Goal: Task Accomplishment & Management: Manage account settings

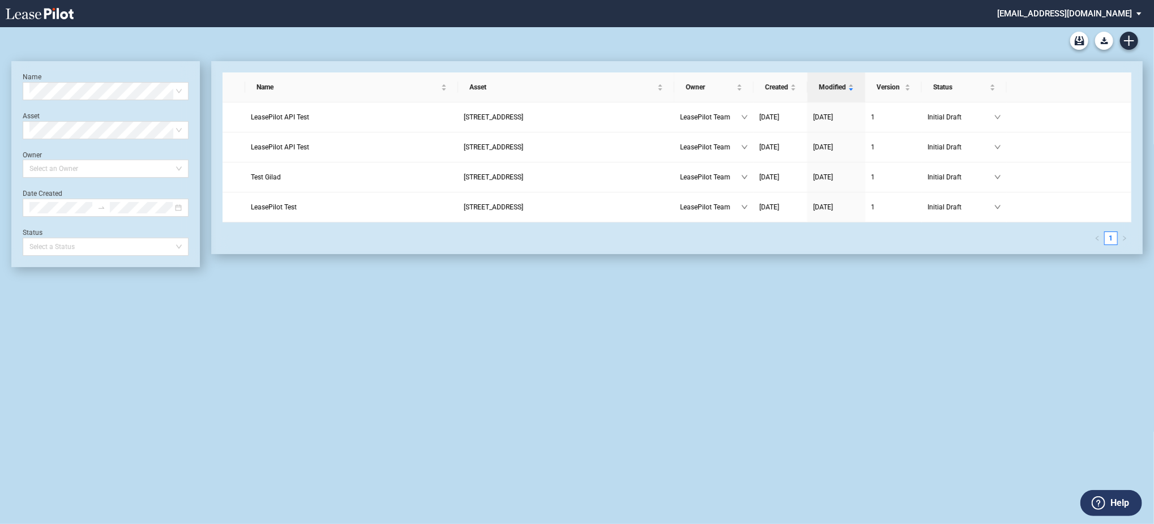
click at [1069, 12] on md-select "admin@leasepilot.co Change Password 2-Factor Authentication Admin Area Form Man…" at bounding box center [1073, 12] width 155 height 25
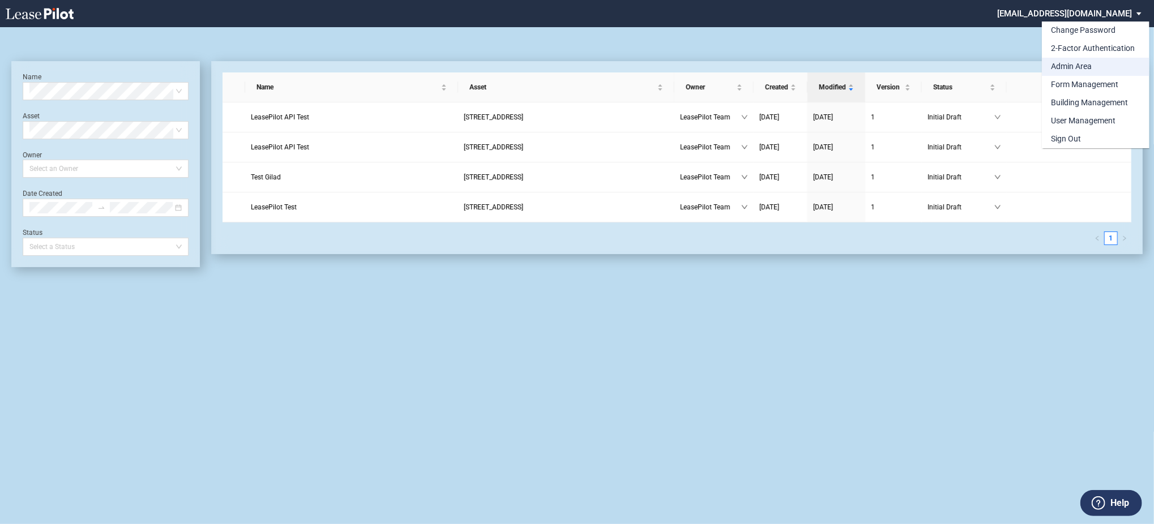
click at [1076, 64] on div "Admin Area" at bounding box center [1071, 66] width 41 height 11
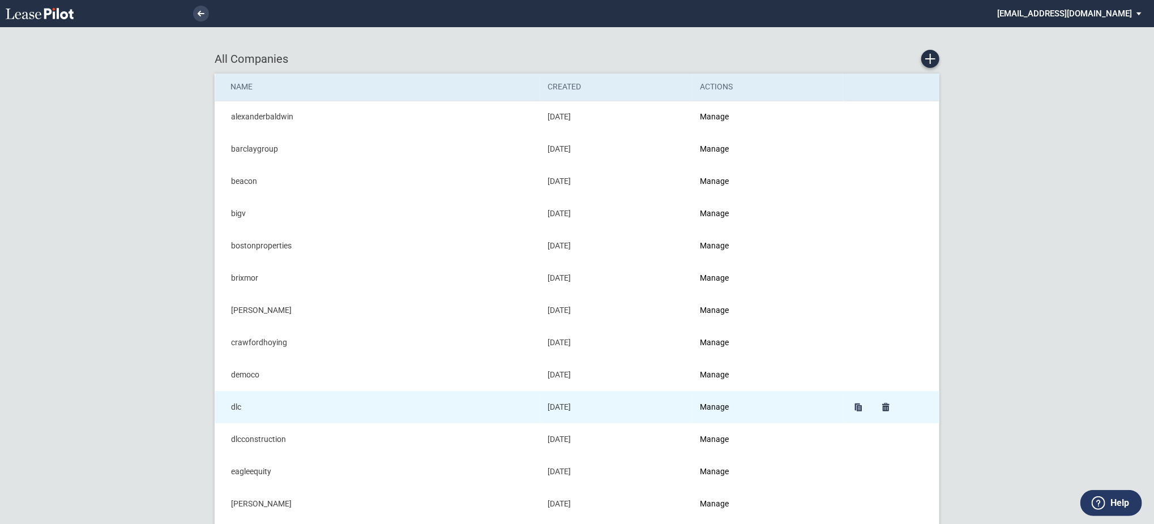
scroll to position [302, 0]
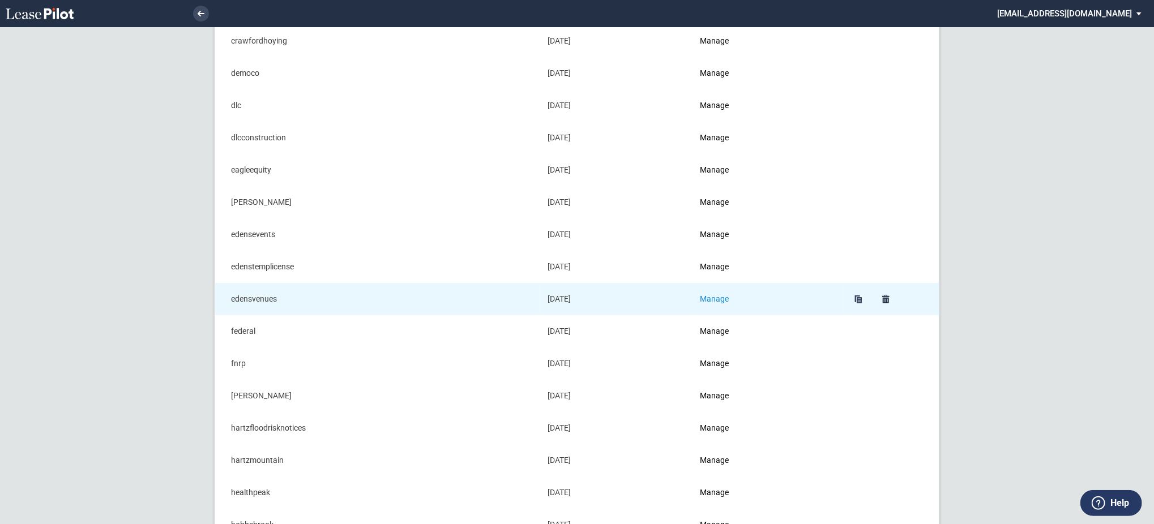
click at [722, 302] on link "Manage" at bounding box center [714, 298] width 29 height 9
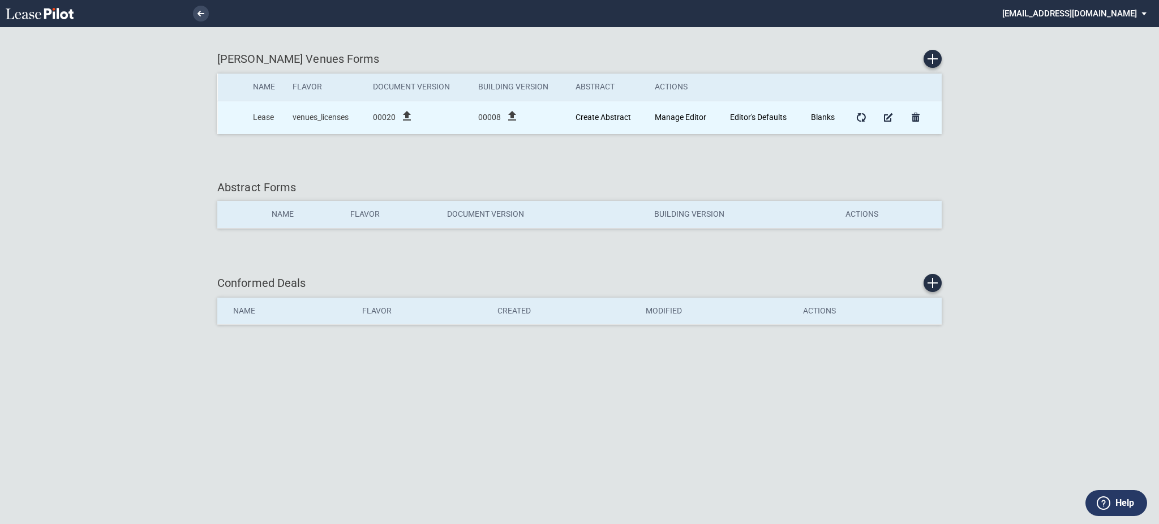
click at [409, 122] on icon "file_upload" at bounding box center [407, 116] width 14 height 14
click at [694, 118] on link "Manage Editor" at bounding box center [681, 117] width 52 height 9
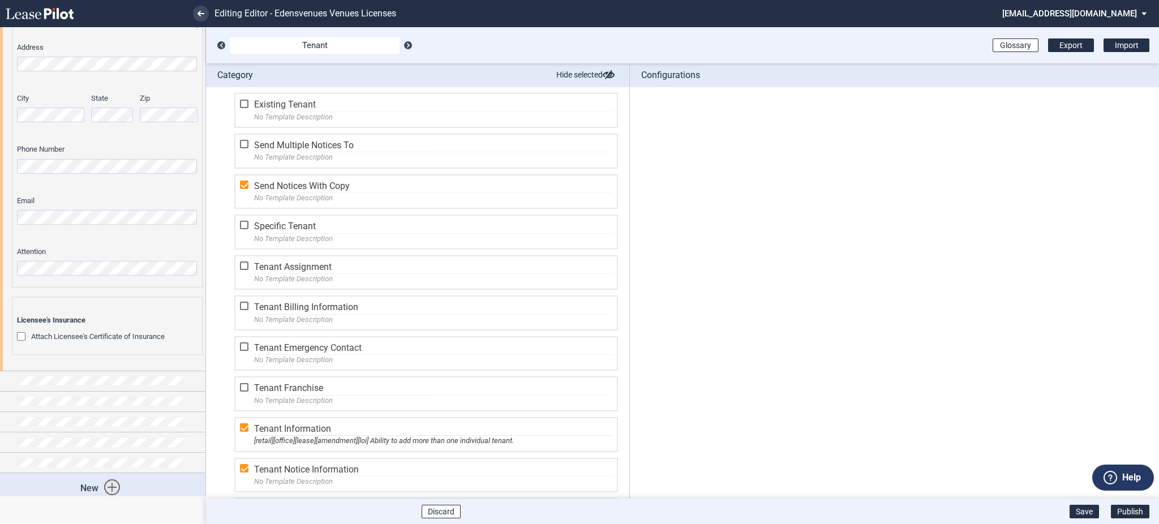
scroll to position [393, 0]
click at [5, 414] on div at bounding box center [103, 416] width 206 height 20
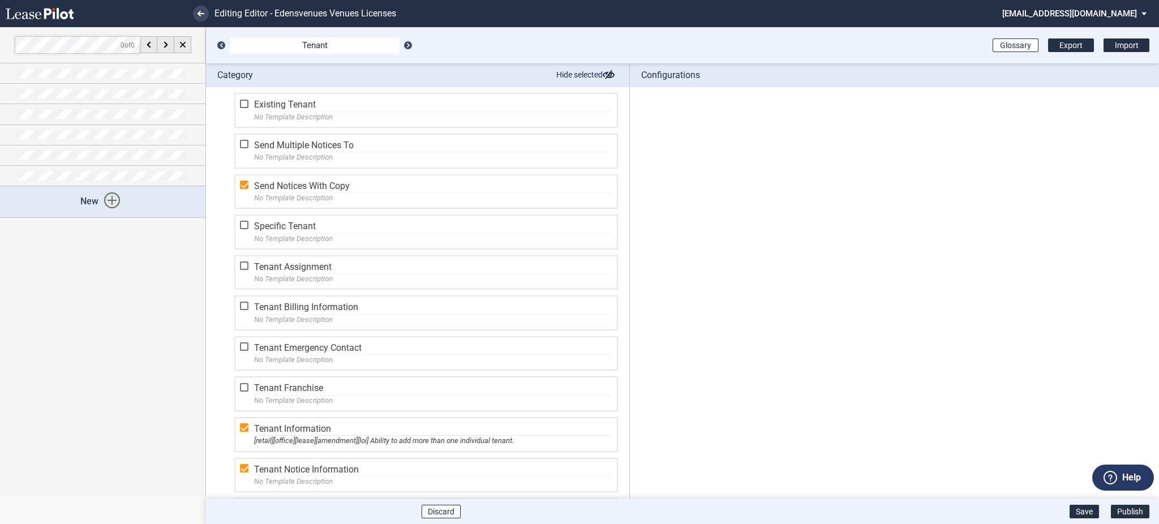
scroll to position [0, 0]
click at [16, 140] on div at bounding box center [103, 135] width 206 height 20
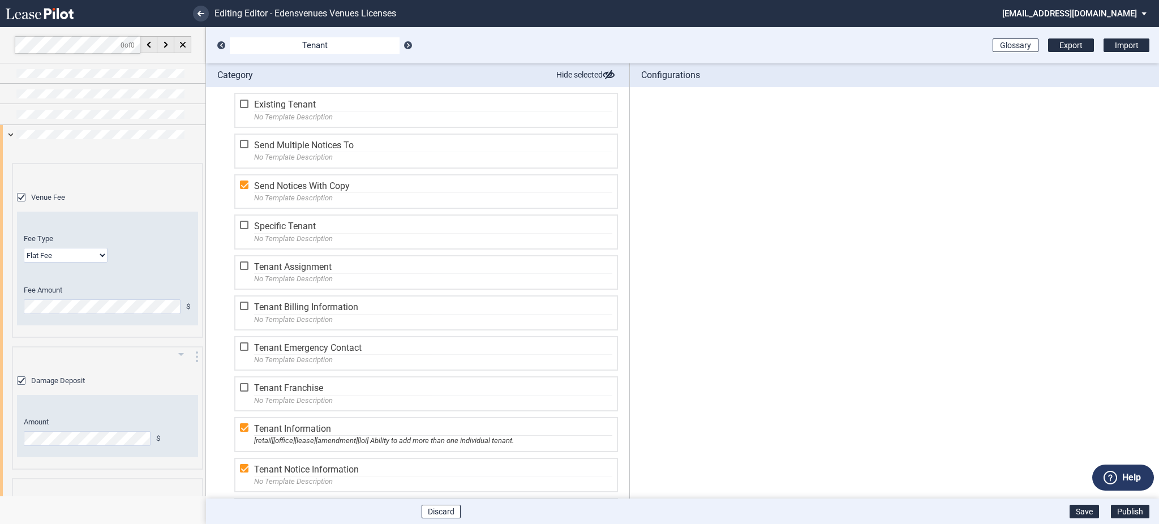
scroll to position [191, 0]
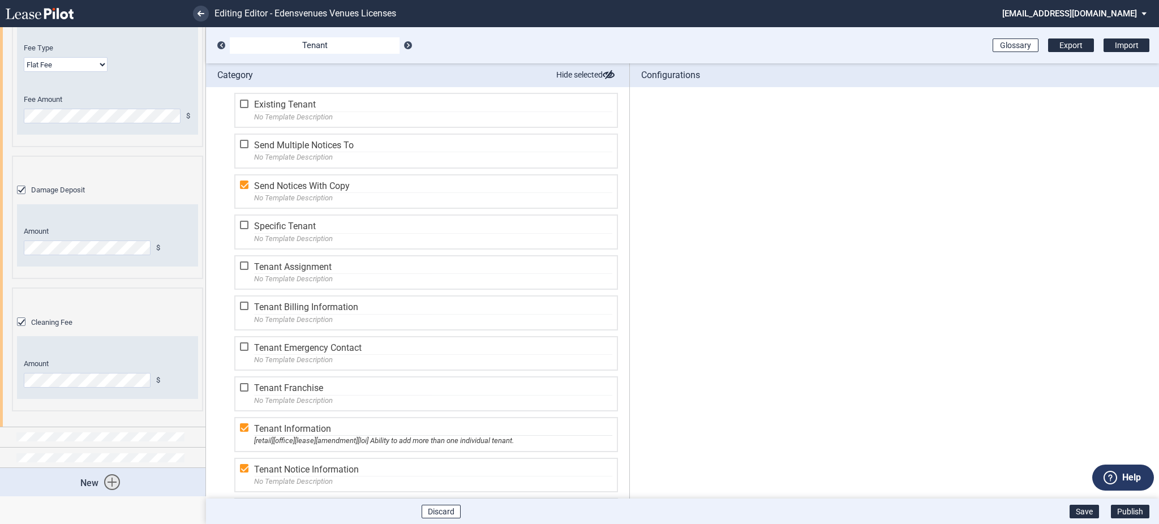
click at [0, 391] on div "arrow_drop_down edit Edit Remove Venue Fee Fee Type Flat Fee % of Gross Sales %…" at bounding box center [103, 190] width 206 height 473
click at [0, 357] on div "arrow_drop_down edit Edit Remove Venue Fee Fee Type Flat Fee % of Gross Sales %…" at bounding box center [103, 190] width 206 height 473
click at [1131, 510] on button "Publish" at bounding box center [1130, 512] width 38 height 14
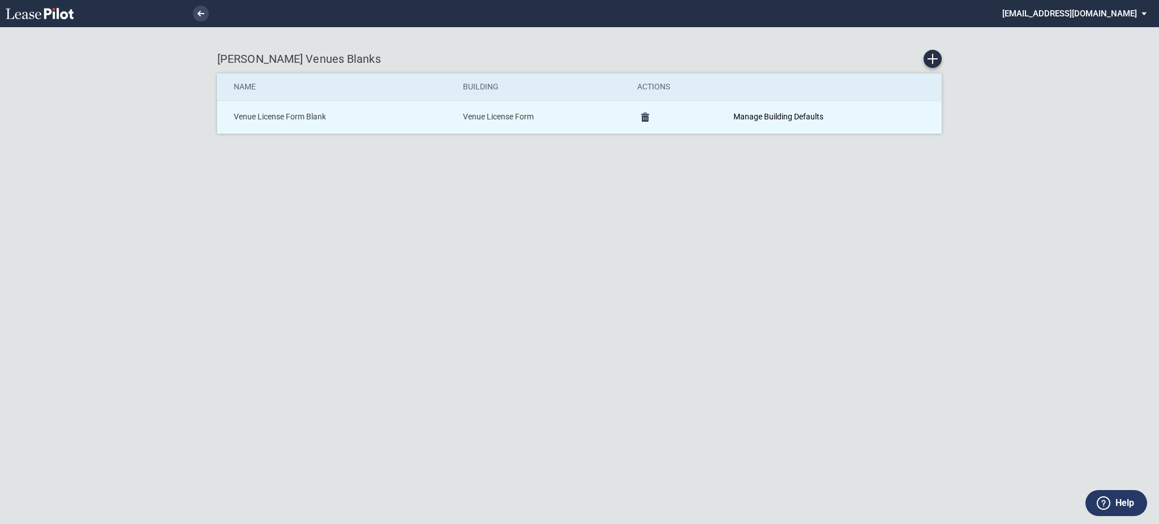
click at [790, 109] on td "Manage Building Defaults" at bounding box center [834, 117] width 216 height 32
click at [797, 121] on link "Manage Building Defaults" at bounding box center [779, 116] width 90 height 9
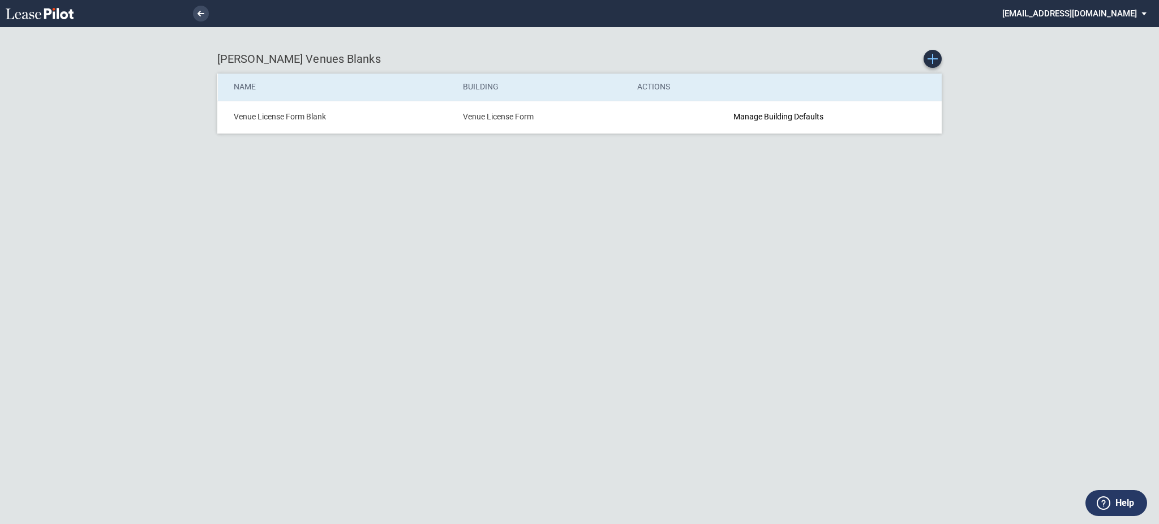
click at [934, 57] on icon "Create new Blank Form" at bounding box center [933, 59] width 10 height 10
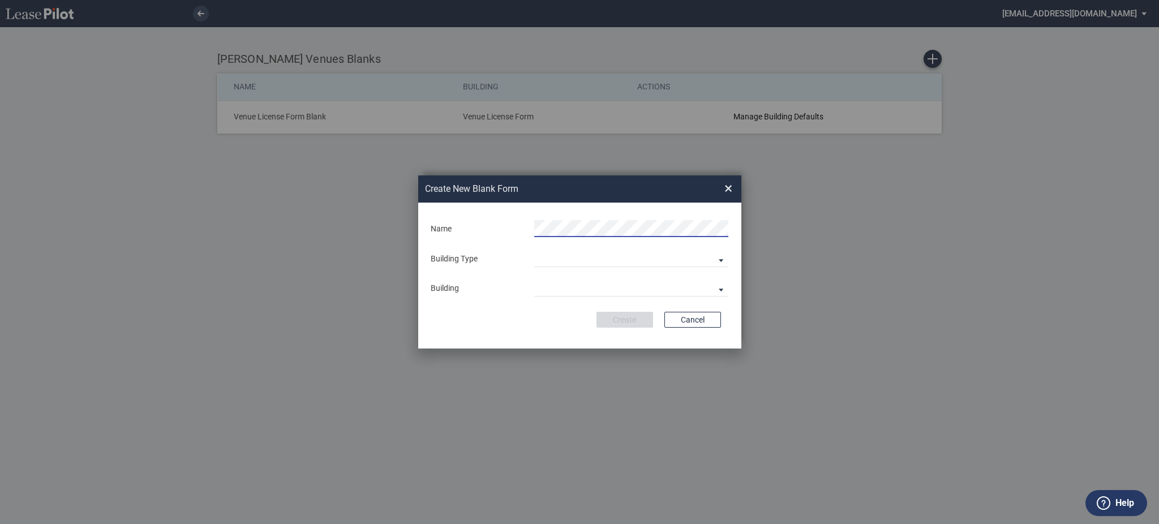
click at [575, 279] on md-input-container "Building Ashley Landing Autoshop At Union Market Balcon At La Cosecha Union Mar…" at bounding box center [580, 288] width 301 height 19
click at [575, 252] on md-select "Building Predefined Empty Building New Empty Building" at bounding box center [631, 258] width 194 height 17
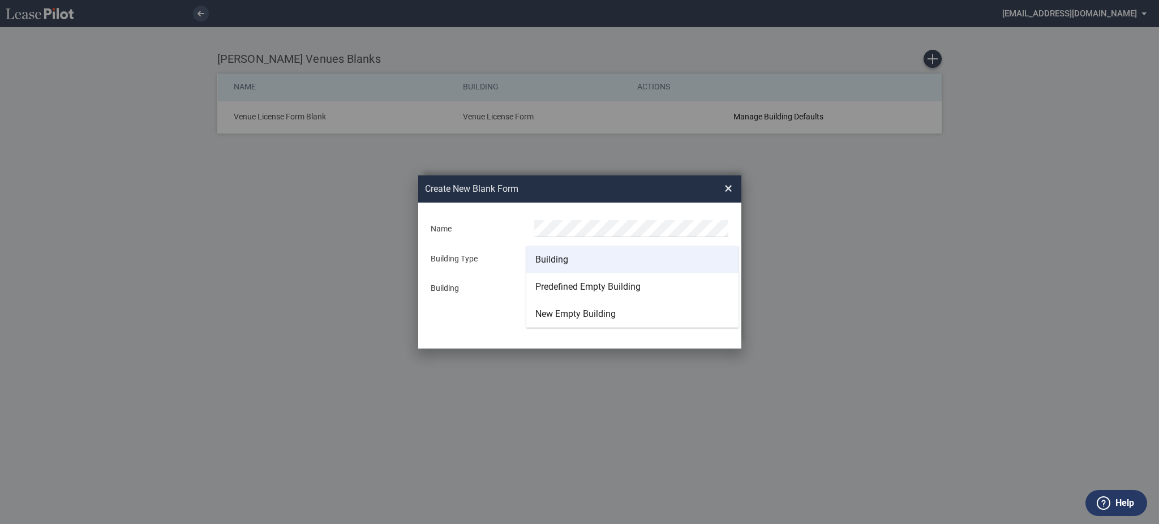
click at [572, 263] on md-option "Building" at bounding box center [633, 259] width 212 height 27
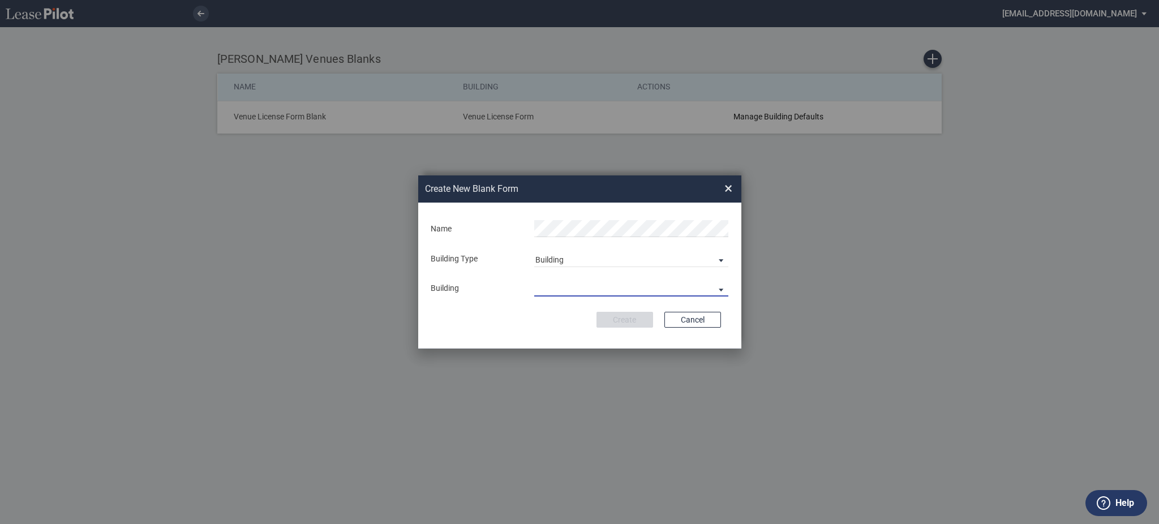
click at [562, 293] on md-select "Ashley Landing Autoshop At Union Market Balcon At La Cosecha Union Market Dock …" at bounding box center [631, 288] width 194 height 17
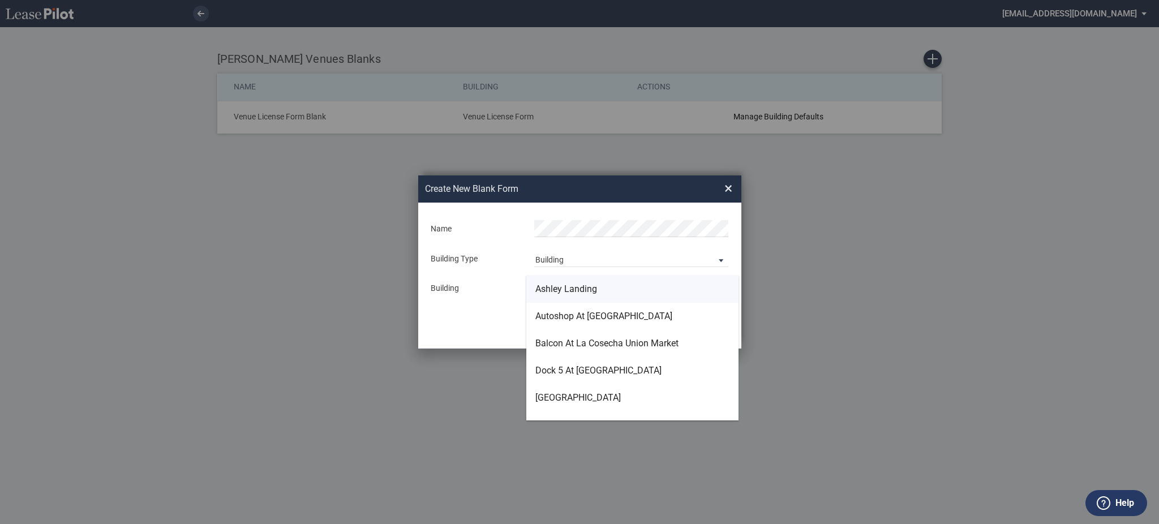
type md-option "[object Object]"
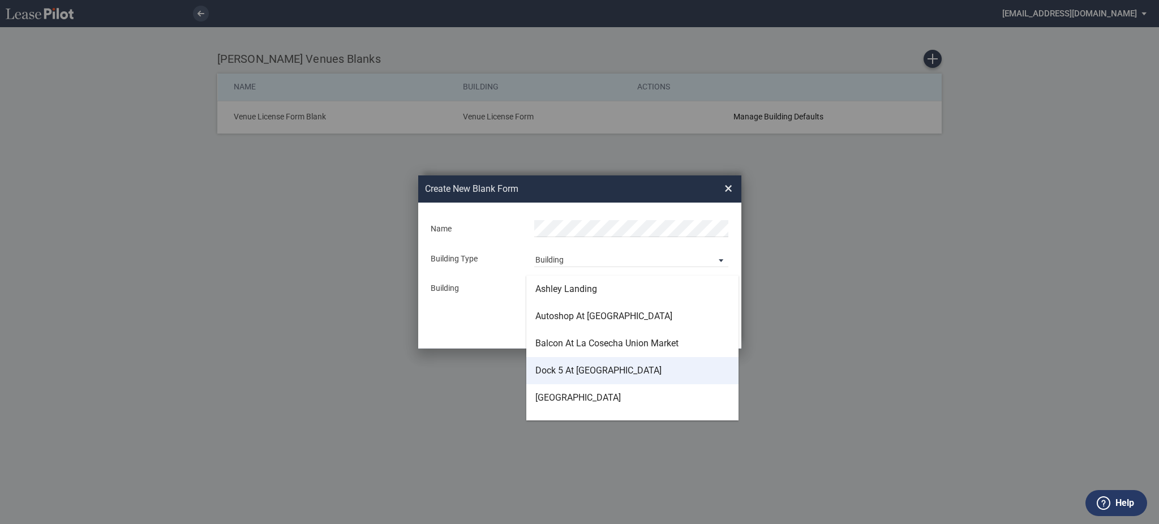
click at [613, 370] on div "Dock 5 At Union Market" at bounding box center [599, 371] width 126 height 12
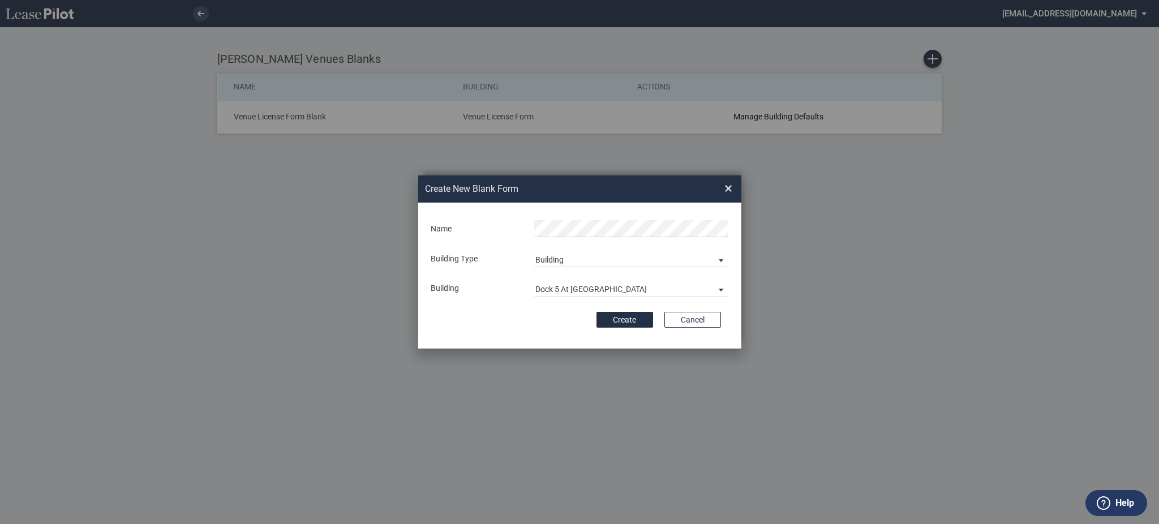
click at [515, 336] on form "Name Building Type Building Building Dock 5 At Union Market Building Name Creat…" at bounding box center [579, 276] width 323 height 146
click at [616, 325] on button "Create" at bounding box center [625, 320] width 57 height 16
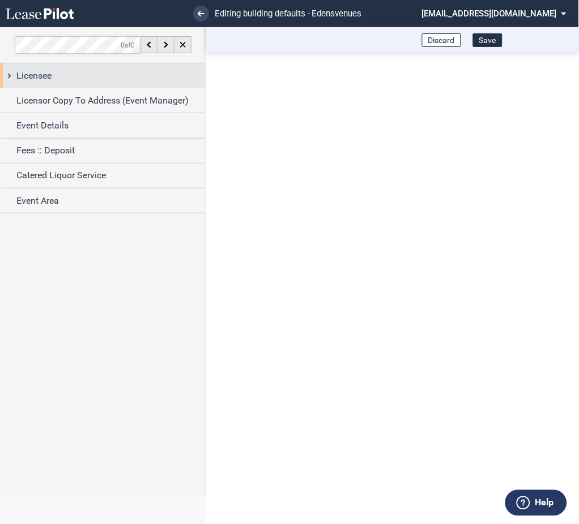
click at [30, 78] on span "Licensee" at bounding box center [33, 76] width 35 height 14
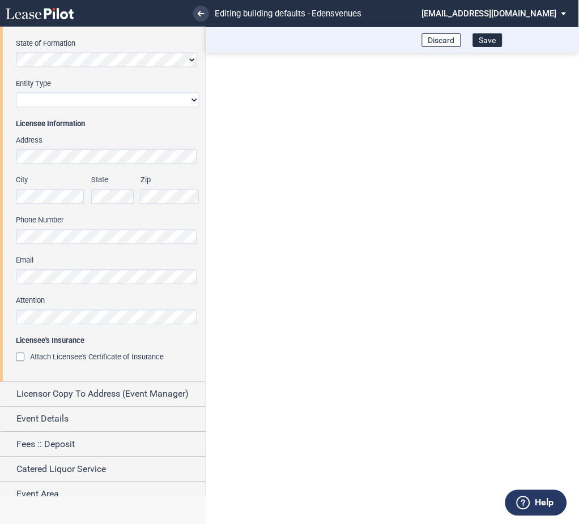
scroll to position [180, 0]
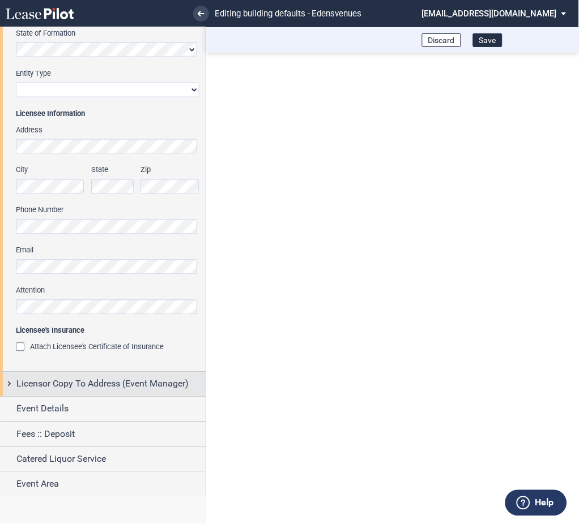
click at [12, 379] on div "Licensor Copy To Address (Event Manager)" at bounding box center [103, 385] width 206 height 24
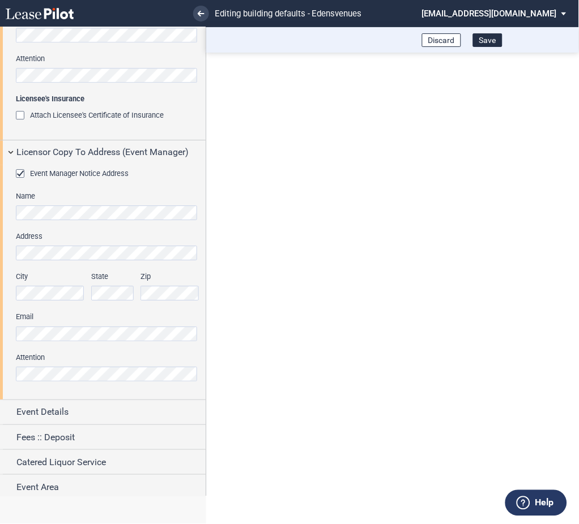
scroll to position [414, 0]
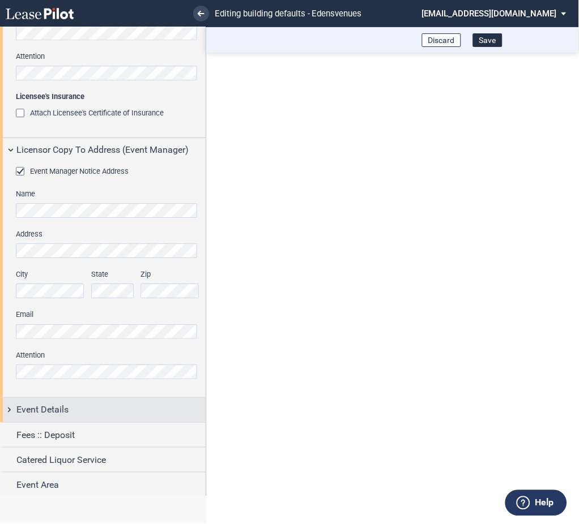
click at [17, 407] on span "Event Details" at bounding box center [42, 410] width 52 height 14
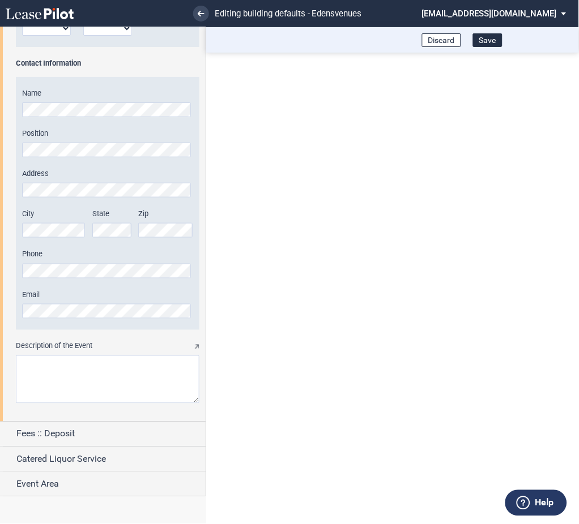
scroll to position [1260, 0]
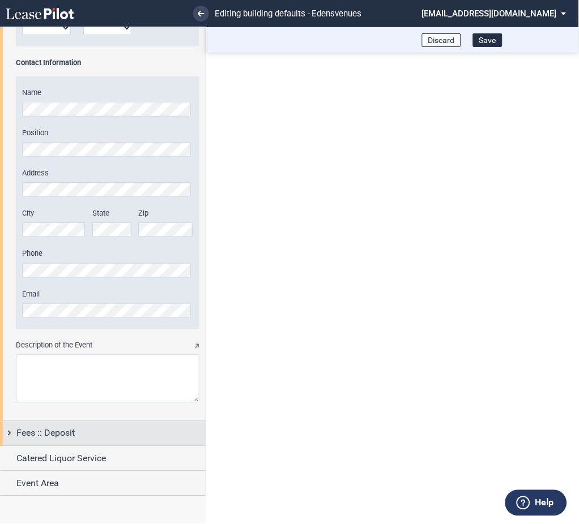
drag, startPoint x: 2, startPoint y: 433, endPoint x: 15, endPoint y: 431, distance: 13.1
click at [3, 433] on div "Fees :: Deposit" at bounding box center [103, 434] width 206 height 24
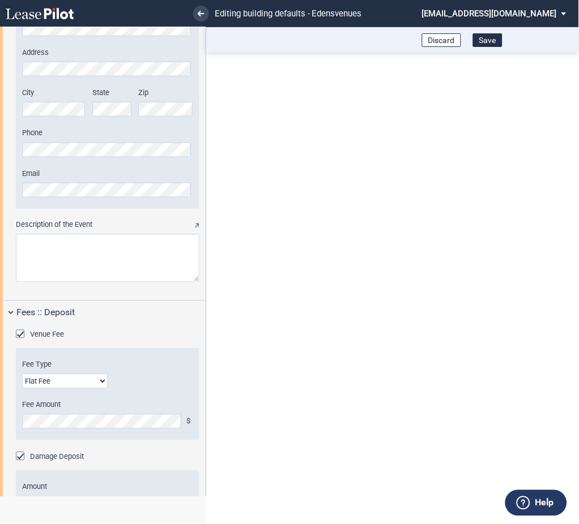
scroll to position [1498, 0]
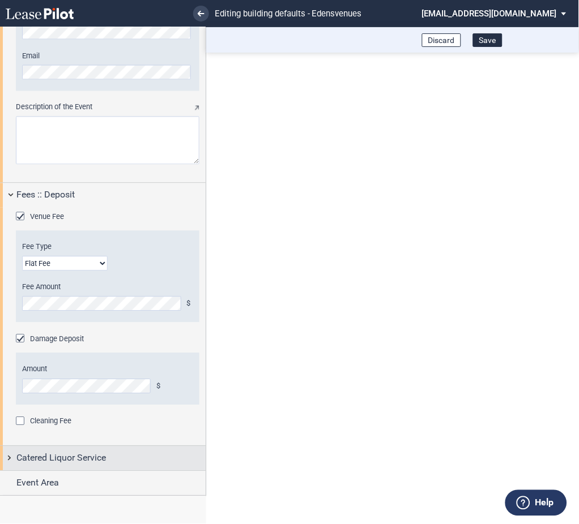
drag, startPoint x: 11, startPoint y: 464, endPoint x: 72, endPoint y: 461, distance: 61.8
click at [11, 465] on div "Catered Liquor Service" at bounding box center [103, 459] width 206 height 24
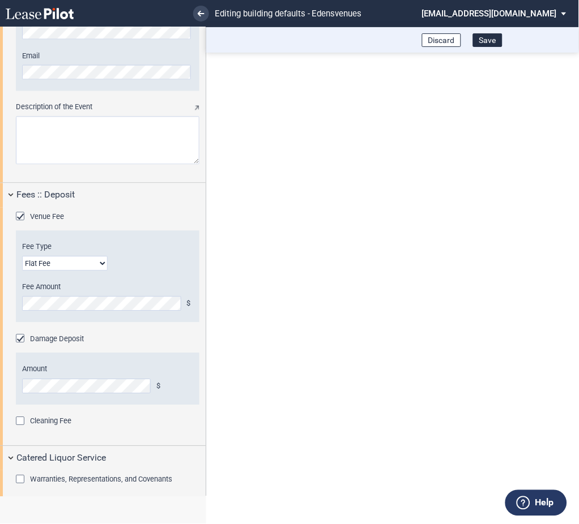
scroll to position [1531, 0]
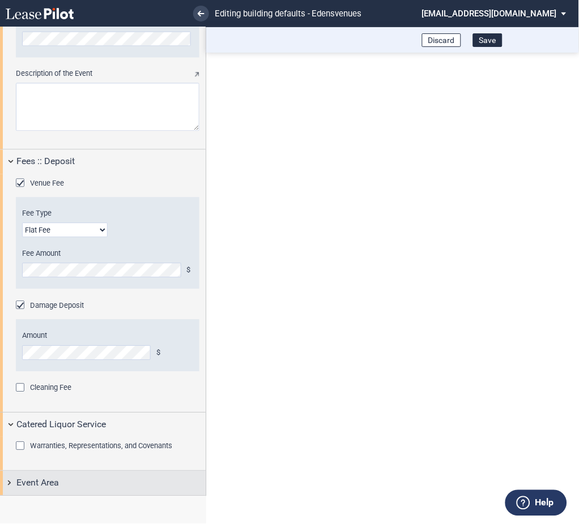
click at [16, 487] on span "Event Area" at bounding box center [37, 484] width 42 height 14
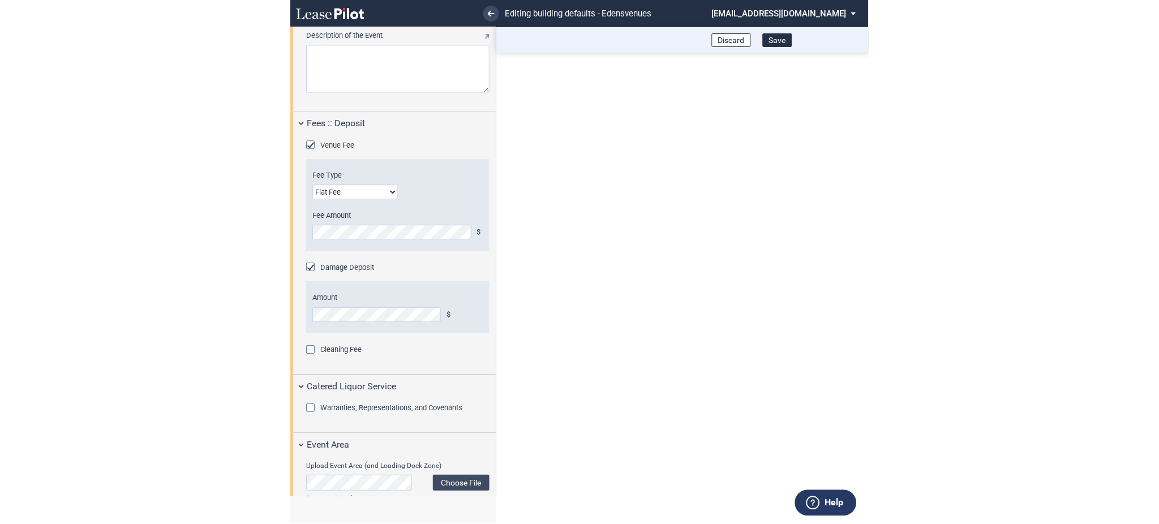
scroll to position [1641, 0]
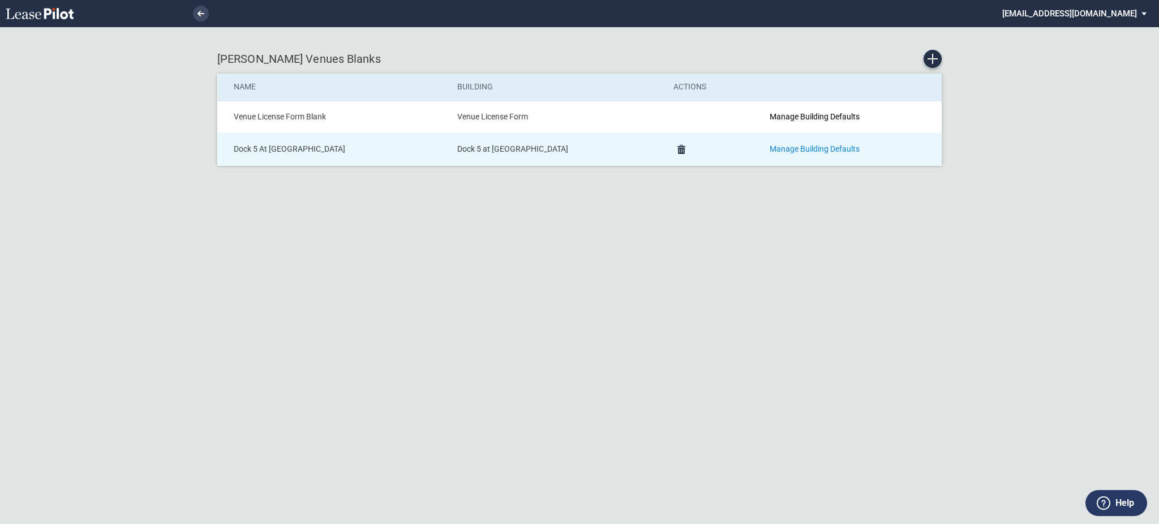
click at [788, 150] on link "Manage Building Defaults" at bounding box center [815, 148] width 90 height 9
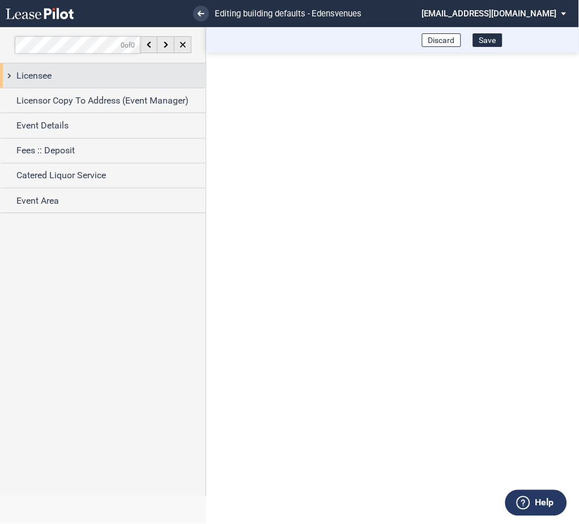
click at [35, 71] on span "Licensee" at bounding box center [33, 76] width 35 height 14
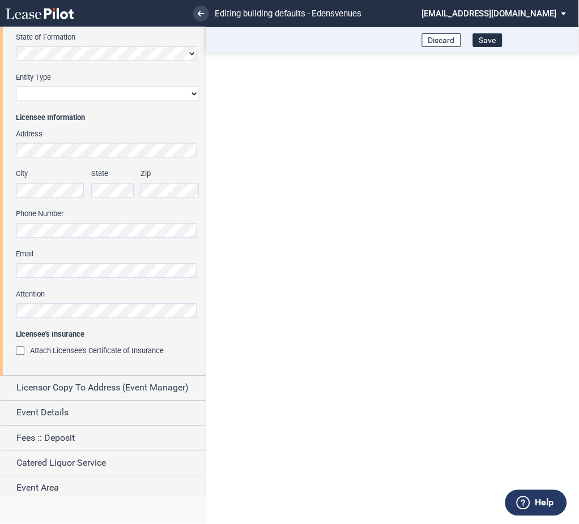
scroll to position [180, 0]
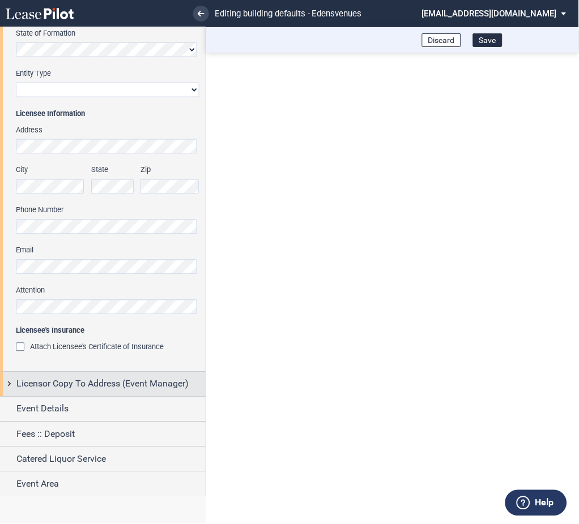
click at [10, 387] on div "Licensor Copy To Address (Event Manager)" at bounding box center [103, 385] width 206 height 24
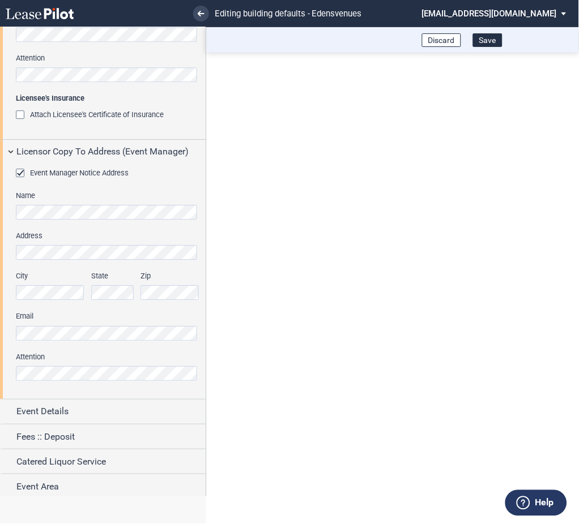
scroll to position [415, 0]
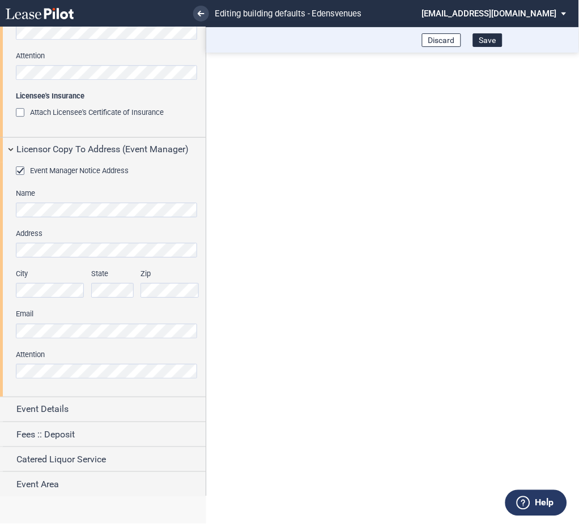
click at [0, 333] on html ".bocls-1{fill:#26354a;fill-rule:evenodd} Loading... × Editing building defaults…" at bounding box center [289, 262] width 579 height 524
click at [9, 329] on div "Event Manager Notice Address Name Address City State Zip Email Attention" at bounding box center [103, 279] width 206 height 235
click at [0, 351] on html ".bocls-1{fill:#26354a;fill-rule:evenodd} Loading... × Editing building defaults…" at bounding box center [289, 262] width 579 height 524
click at [0, 329] on html ".bocls-1{fill:#26354a;fill-rule:evenodd} Loading... × Editing building defaults…" at bounding box center [289, 262] width 579 height 524
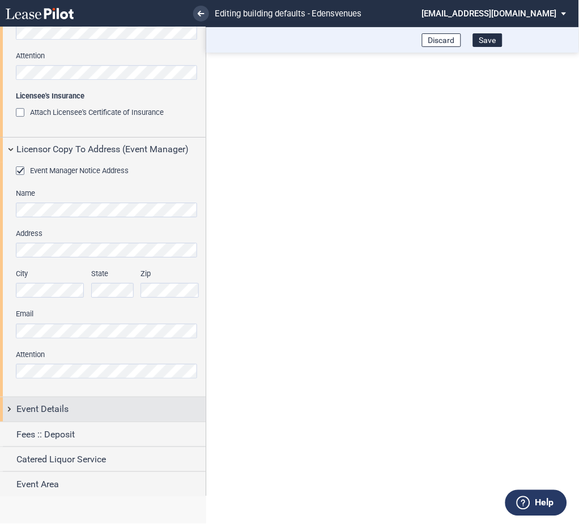
click at [11, 408] on div "Event Details" at bounding box center [103, 409] width 206 height 24
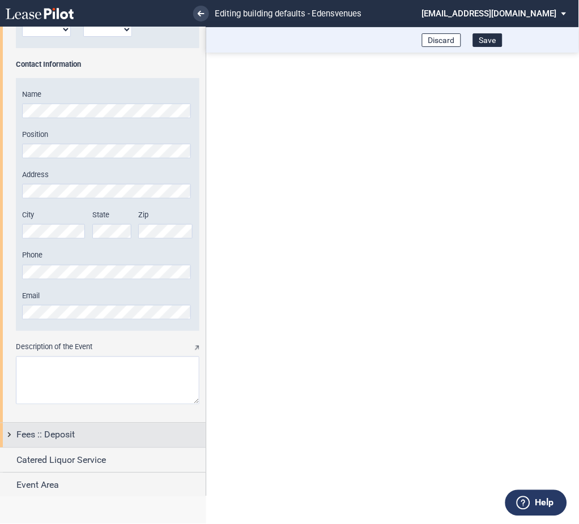
scroll to position [1260, 0]
click at [5, 435] on div "Fees :: Deposit" at bounding box center [103, 434] width 206 height 24
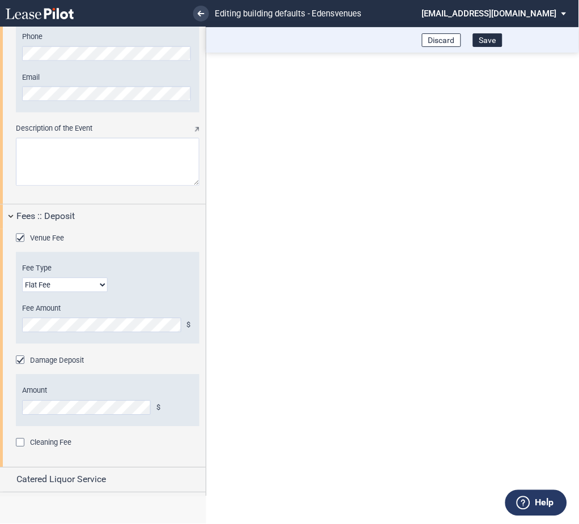
scroll to position [1486, 0]
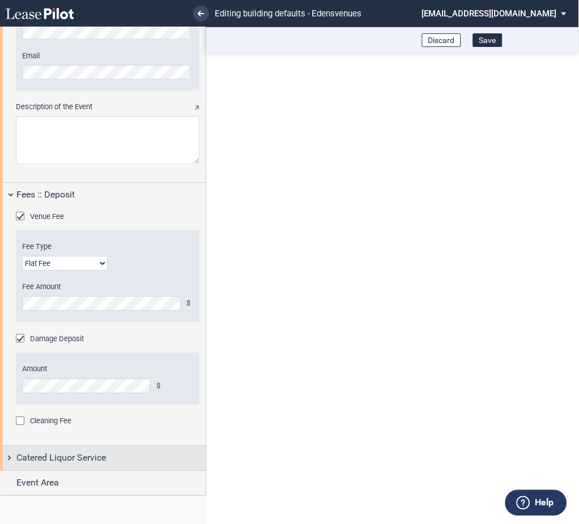
click at [15, 456] on div "Catered Liquor Service" at bounding box center [103, 459] width 206 height 24
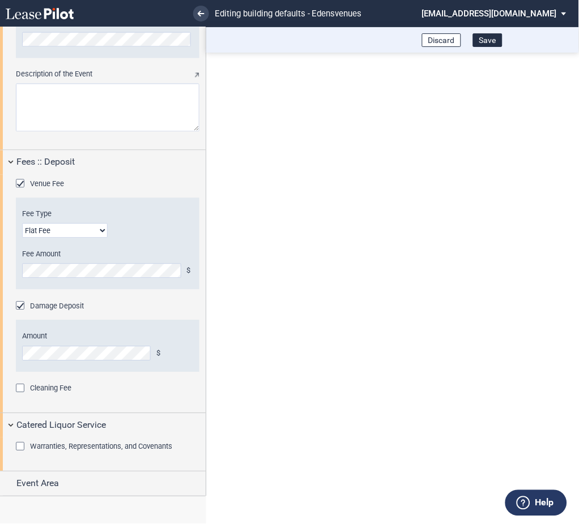
scroll to position [1531, 0]
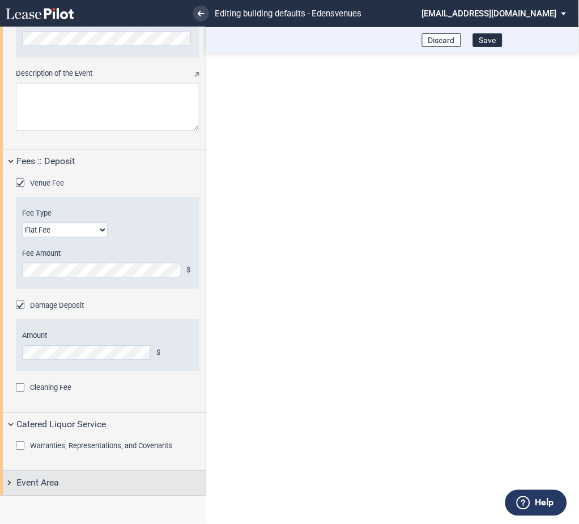
click at [12, 479] on div "Event Area" at bounding box center [103, 484] width 206 height 24
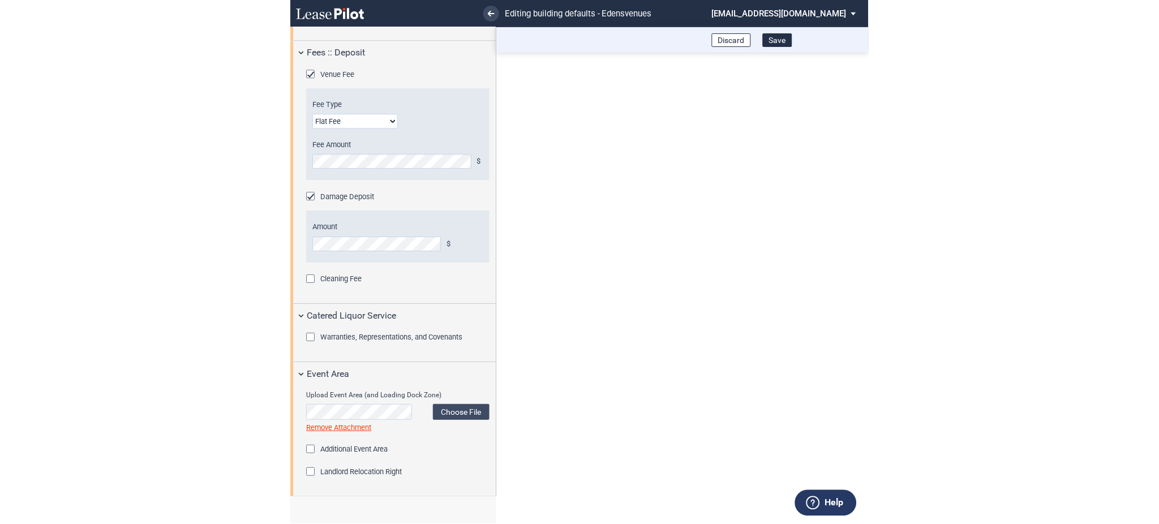
scroll to position [1641, 0]
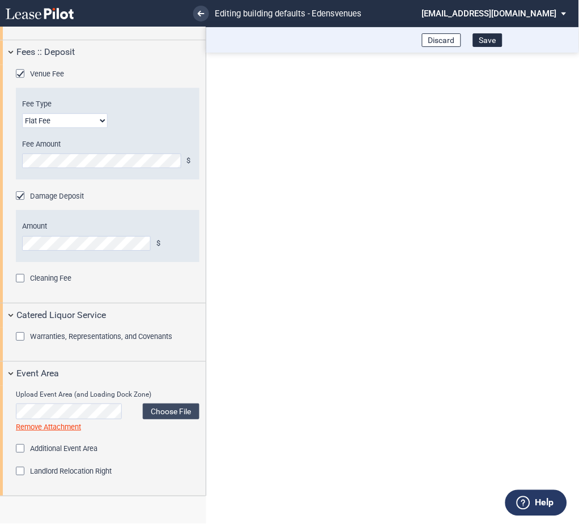
click at [14, 278] on div "Venue Fee Fee Type Flat Fee % of Gross Sales % of Ticket Sales Fee Amount $ Fee…" at bounding box center [103, 184] width 206 height 238
click at [16, 284] on div "Cleaning Fee" at bounding box center [21, 279] width 11 height 11
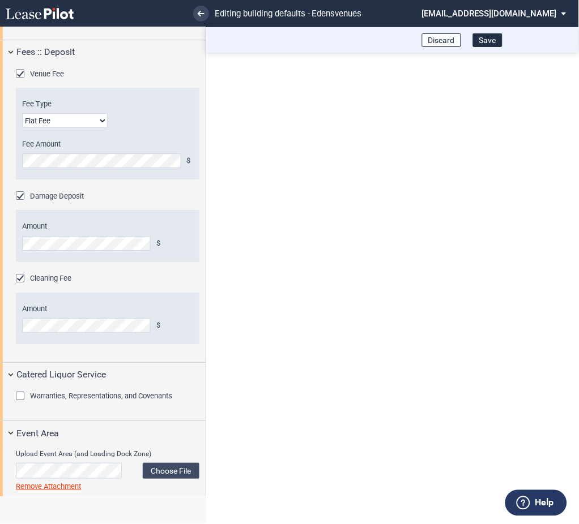
click at [19, 284] on div "Cleaning Fee" at bounding box center [21, 279] width 11 height 11
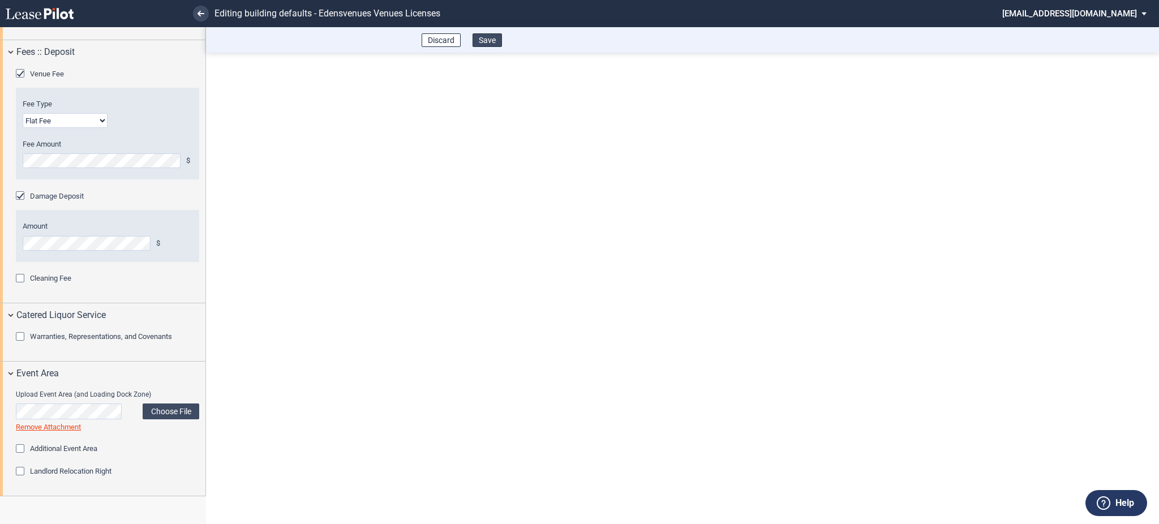
click at [493, 40] on button "Save" at bounding box center [487, 40] width 29 height 14
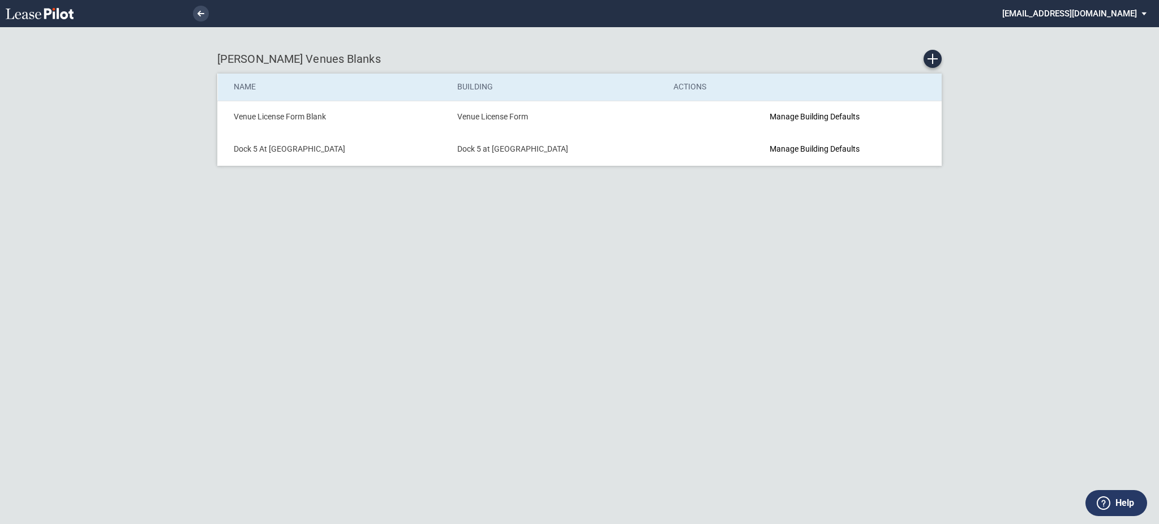
click at [811, 229] on div "EDENS Venues Blanks Name Building Actions Venue License Form Blank Venue Licens…" at bounding box center [579, 262] width 1159 height 524
click at [926, 54] on link "Create new Blank Form" at bounding box center [933, 59] width 18 height 18
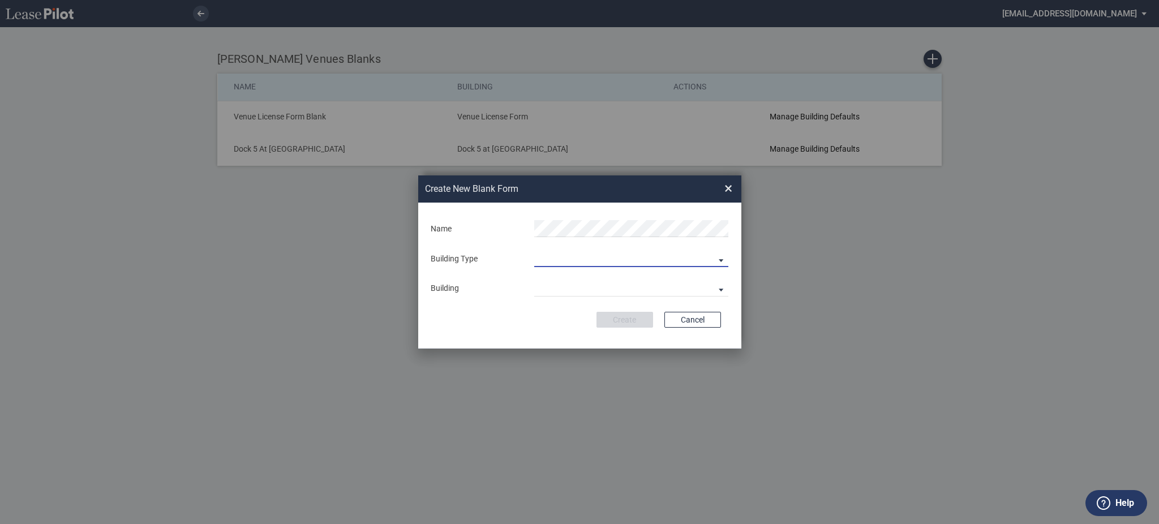
click at [553, 263] on md-select "Building Predefined Empty Building New Empty Building" at bounding box center [631, 258] width 194 height 17
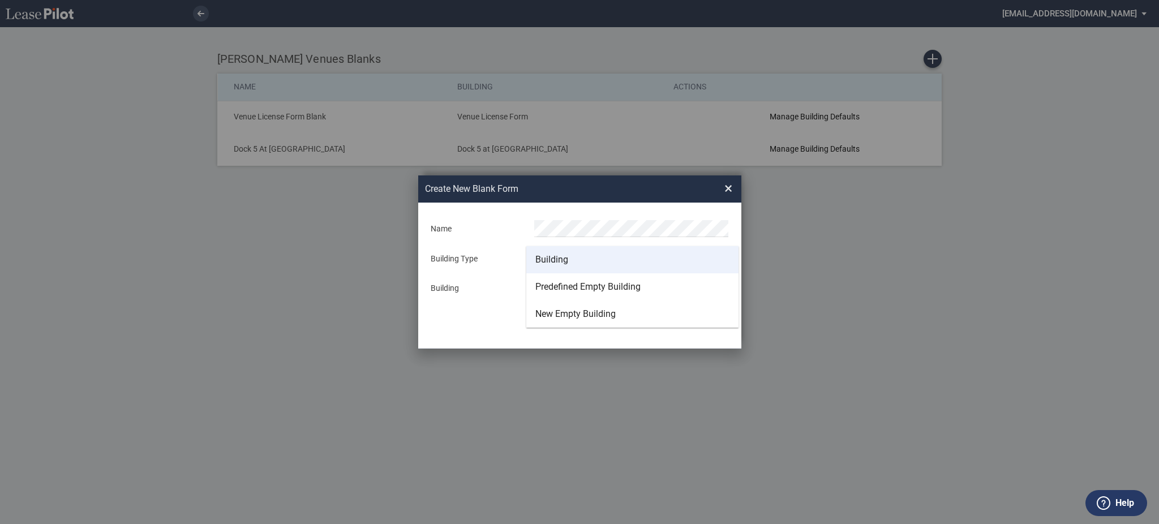
click at [553, 263] on div "Building" at bounding box center [552, 260] width 33 height 12
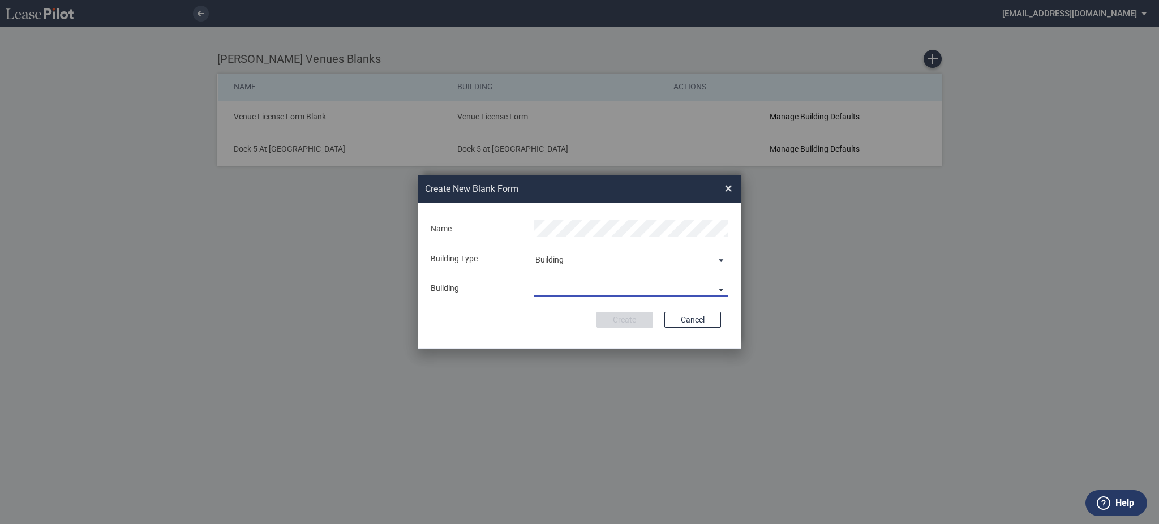
click at [555, 286] on md-select "Ashley Landing Autoshop At Union Market Balcon At La Cosecha Union Market Dock …" at bounding box center [631, 288] width 194 height 17
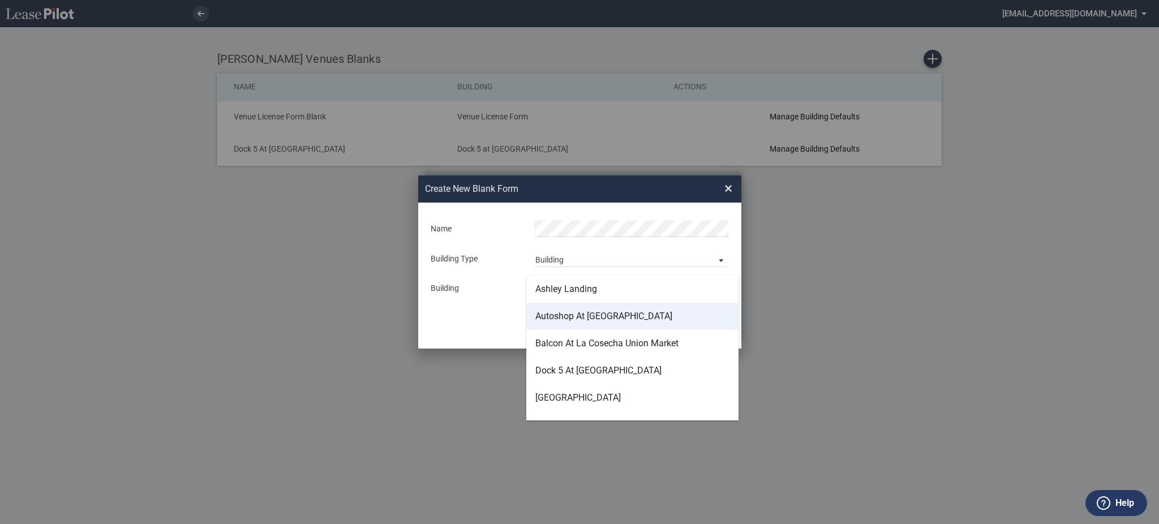
click at [566, 322] on div "Autoshop At Union Market" at bounding box center [604, 316] width 137 height 12
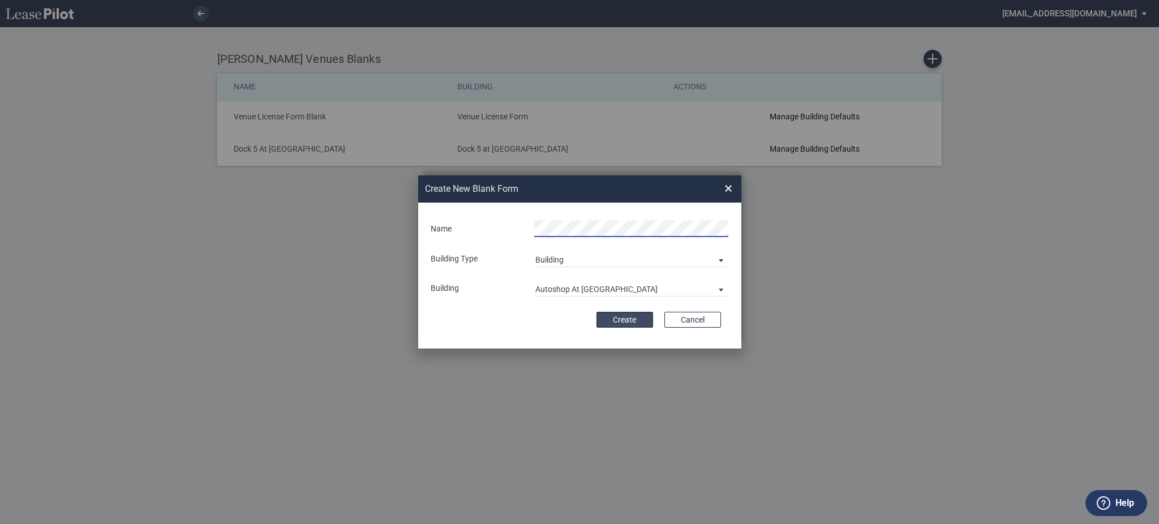
click at [628, 320] on button "Create" at bounding box center [625, 320] width 57 height 16
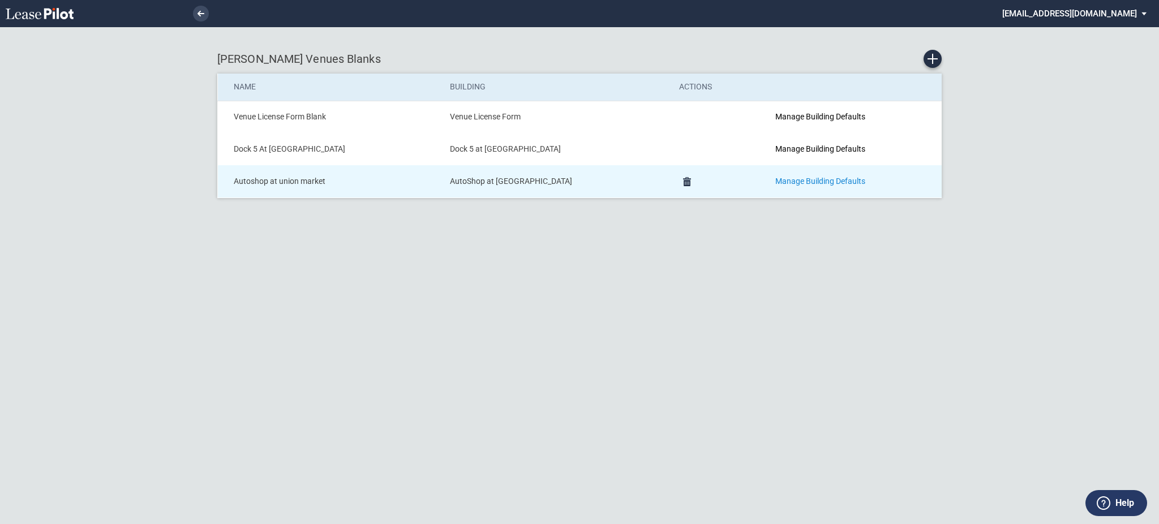
click at [835, 181] on link "Manage Building Defaults" at bounding box center [821, 181] width 90 height 9
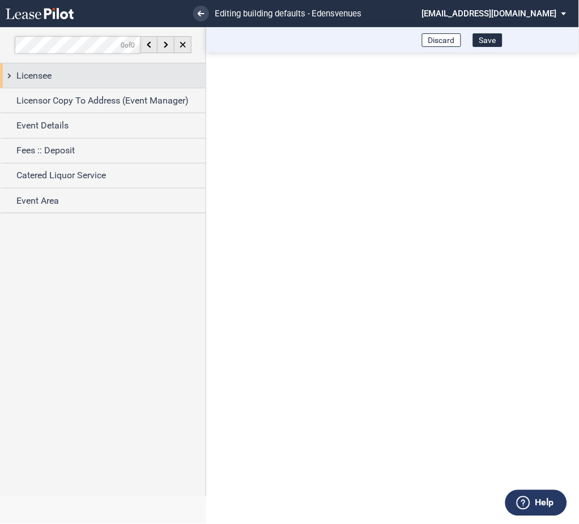
click at [6, 82] on div "Licensee" at bounding box center [103, 75] width 206 height 24
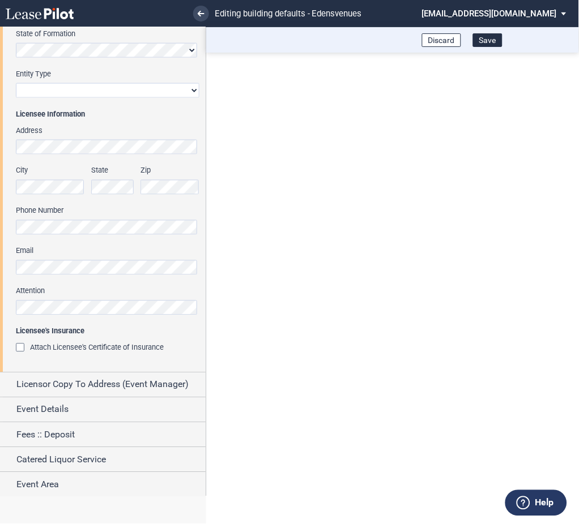
scroll to position [180, 0]
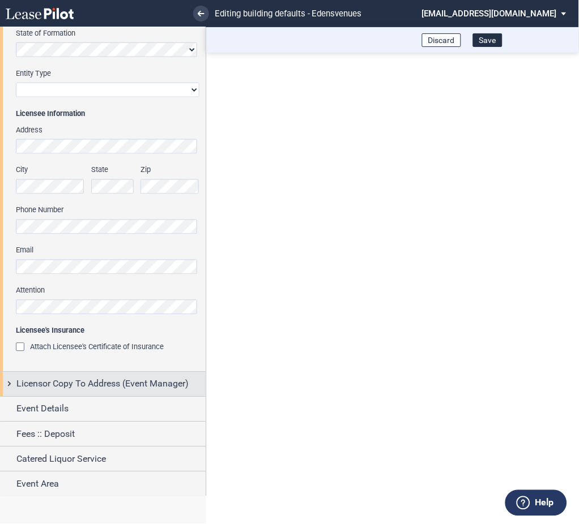
click at [19, 380] on span "Licensor Copy To Address (Event Manager)" at bounding box center [102, 385] width 172 height 14
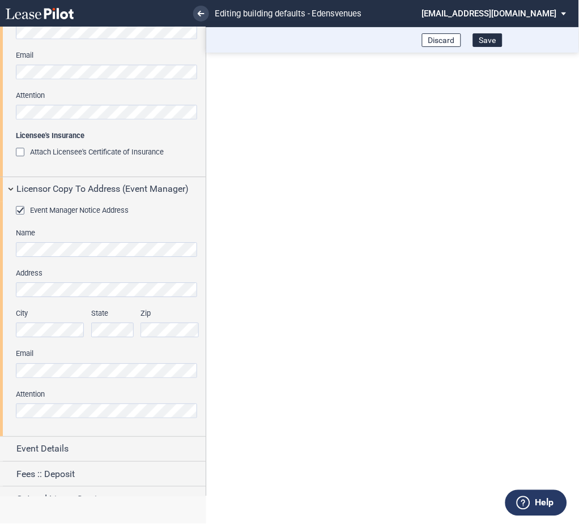
scroll to position [415, 0]
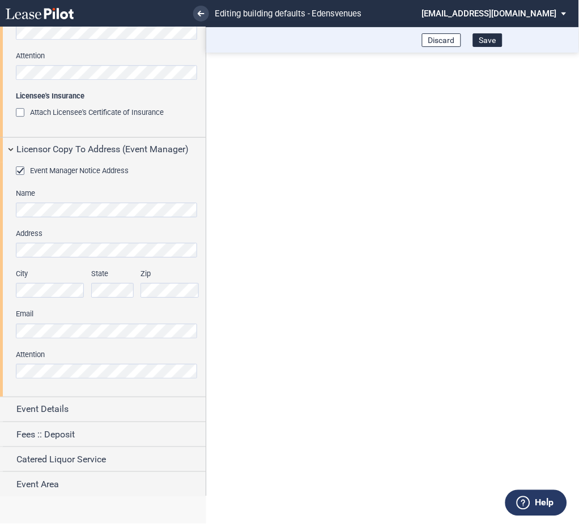
click at [0, 381] on html ".bocls-1{fill:#26354a;fill-rule:evenodd} Loading... × Editing building defaults…" at bounding box center [289, 262] width 579 height 524
click at [0, 329] on html ".bocls-1{fill:#26354a;fill-rule:evenodd} Loading... × Editing building defaults…" at bounding box center [289, 262] width 579 height 524
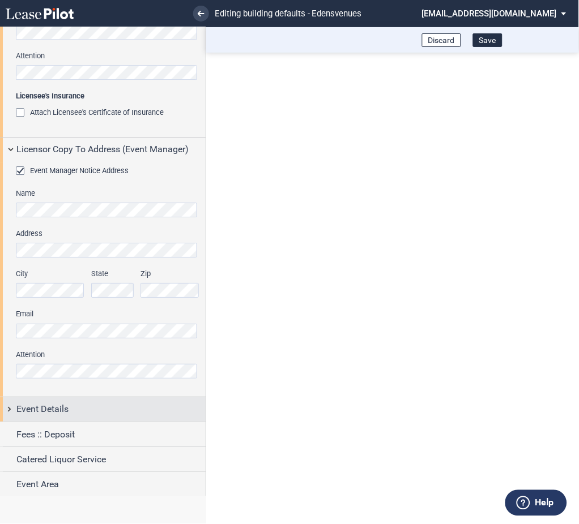
click at [11, 412] on div "Event Details" at bounding box center [103, 409] width 206 height 24
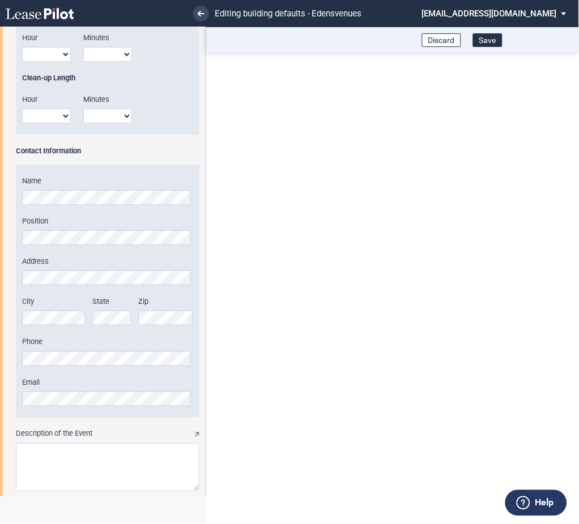
scroll to position [1260, 0]
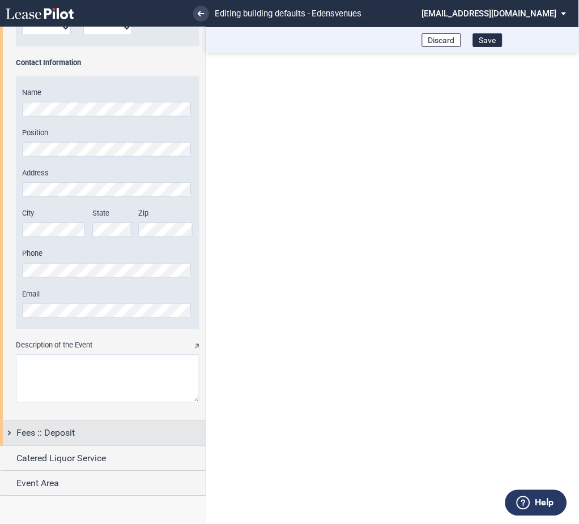
click at [11, 430] on div "Fees :: Deposit" at bounding box center [103, 434] width 206 height 24
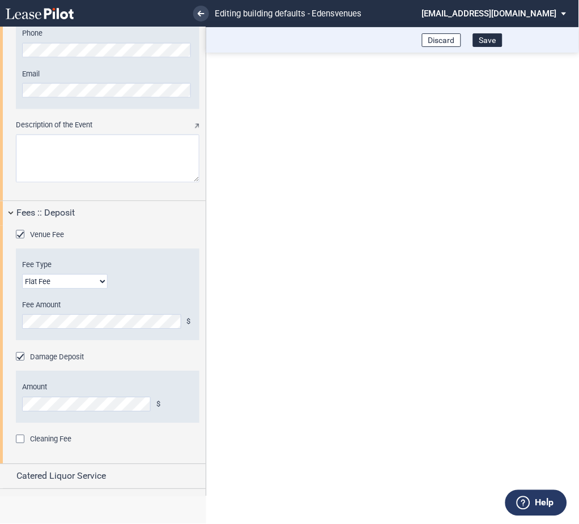
scroll to position [1498, 0]
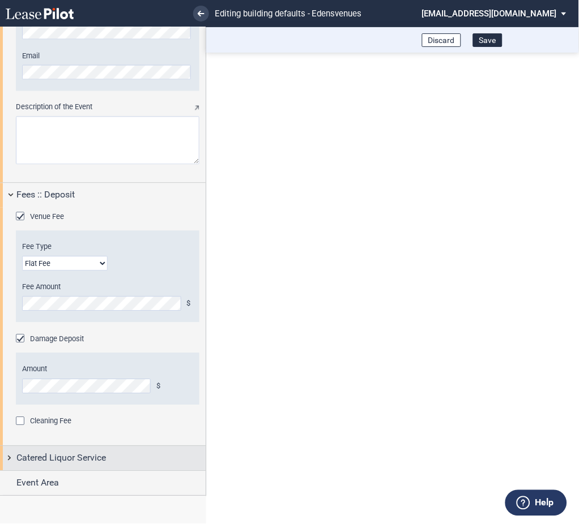
click at [10, 459] on div "Catered Liquor Service" at bounding box center [103, 459] width 206 height 24
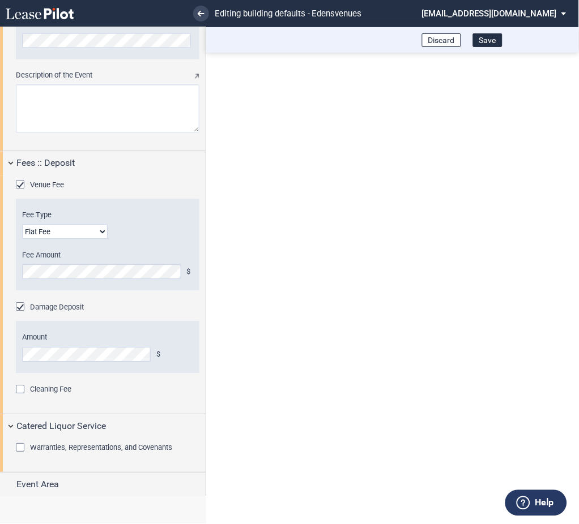
scroll to position [1531, 0]
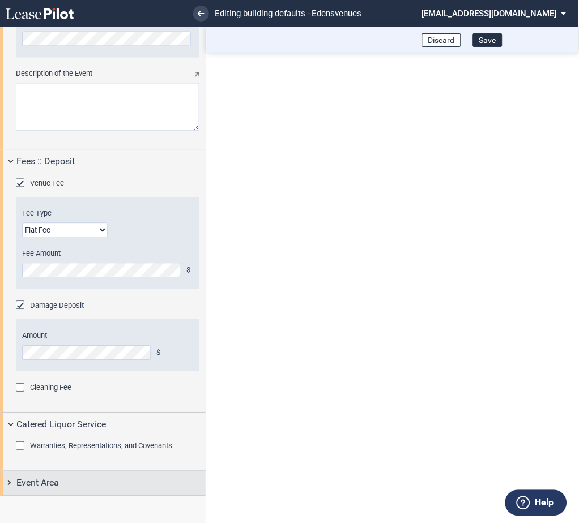
click at [12, 483] on div "Event Area" at bounding box center [103, 484] width 206 height 24
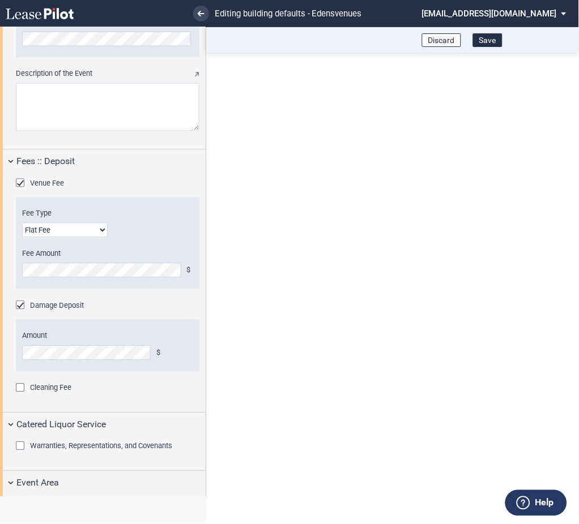
scroll to position [1641, 0]
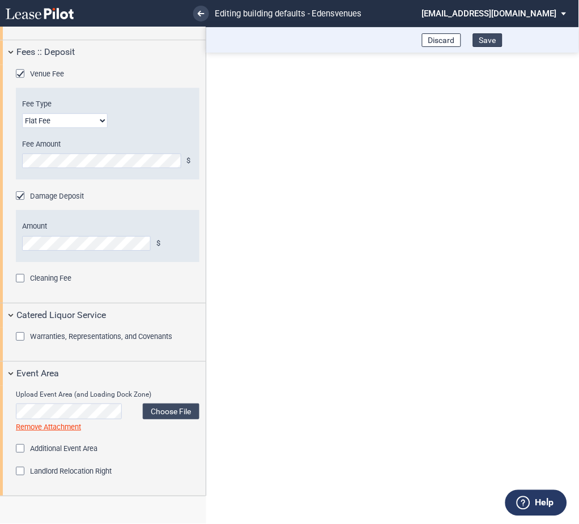
click at [490, 39] on button "Save" at bounding box center [487, 40] width 29 height 14
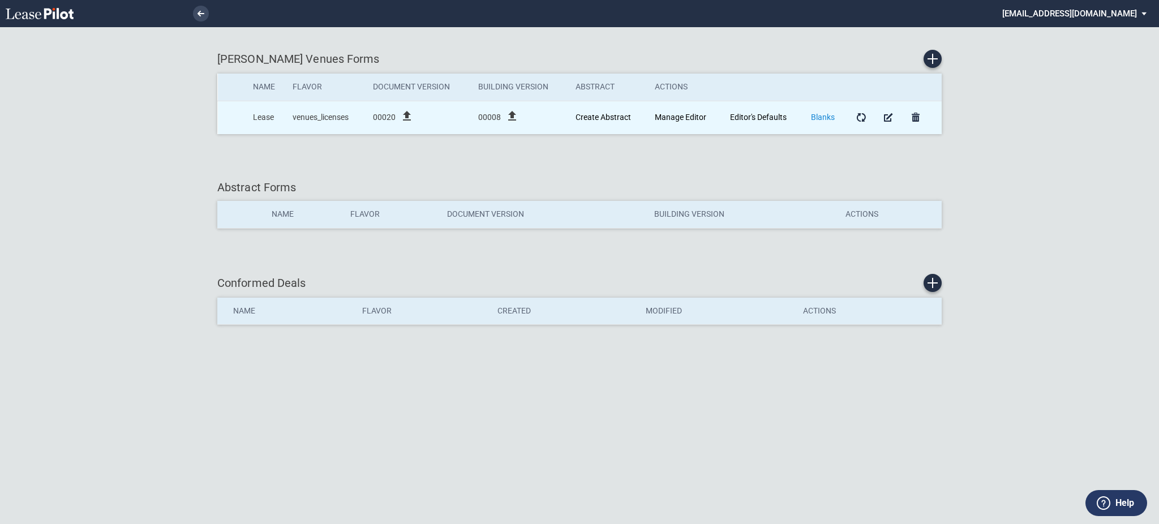
click at [822, 116] on link "Blanks" at bounding box center [823, 117] width 24 height 9
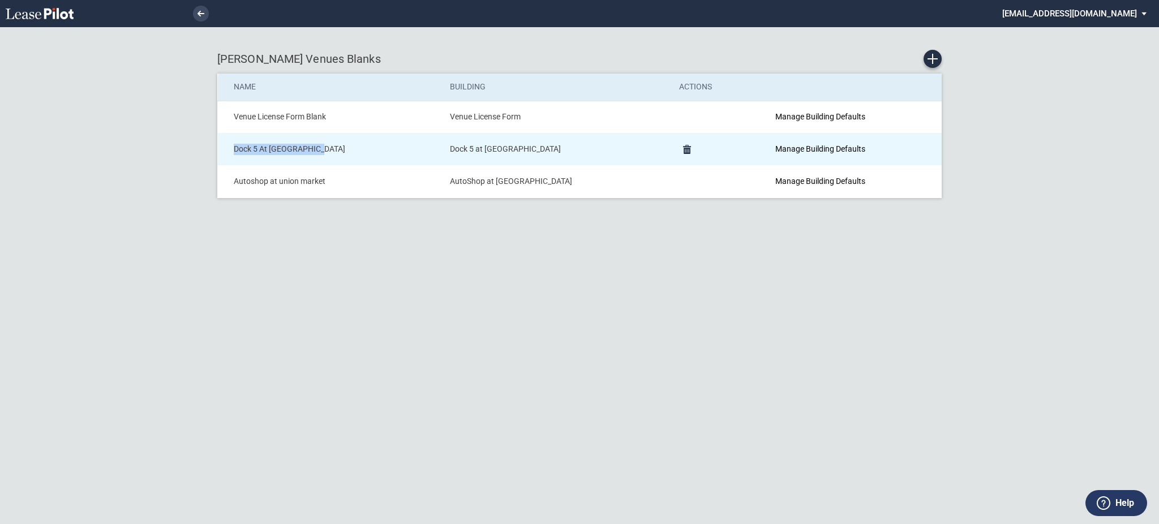
drag, startPoint x: 318, startPoint y: 152, endPoint x: 221, endPoint y: 160, distance: 97.1
click at [221, 160] on td "Dock 5 At [GEOGRAPHIC_DATA]" at bounding box center [330, 149] width 225 height 32
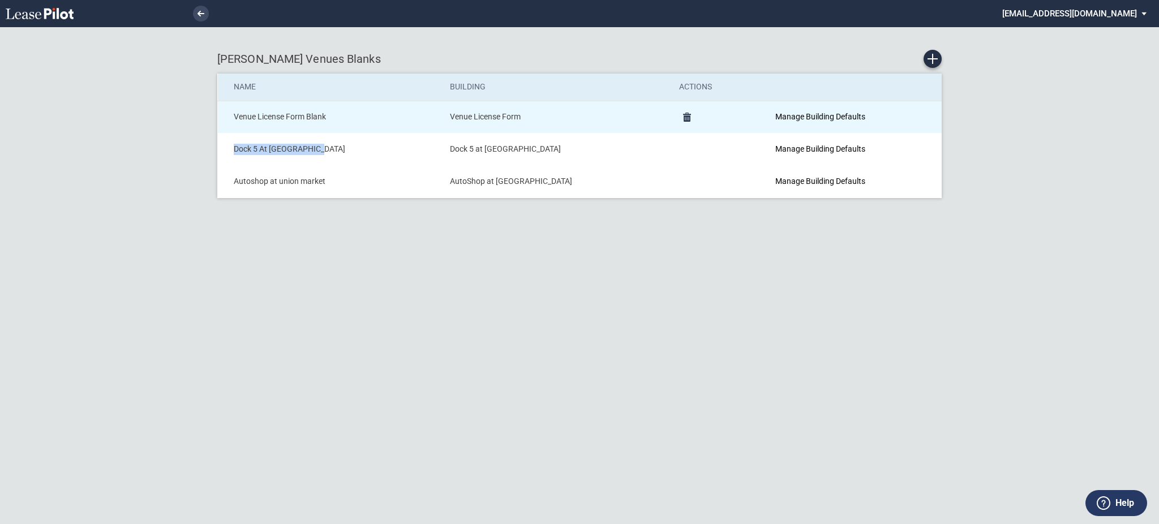
copy td "Dock 5 At [GEOGRAPHIC_DATA]"
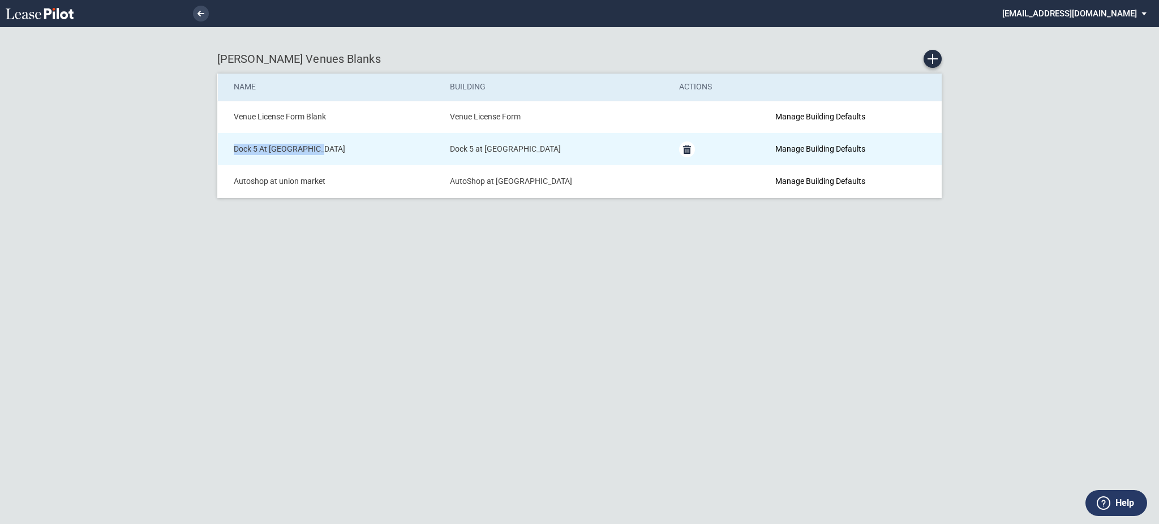
click at [681, 148] on md-icon "Delete Form" at bounding box center [688, 150] width 14 height 14
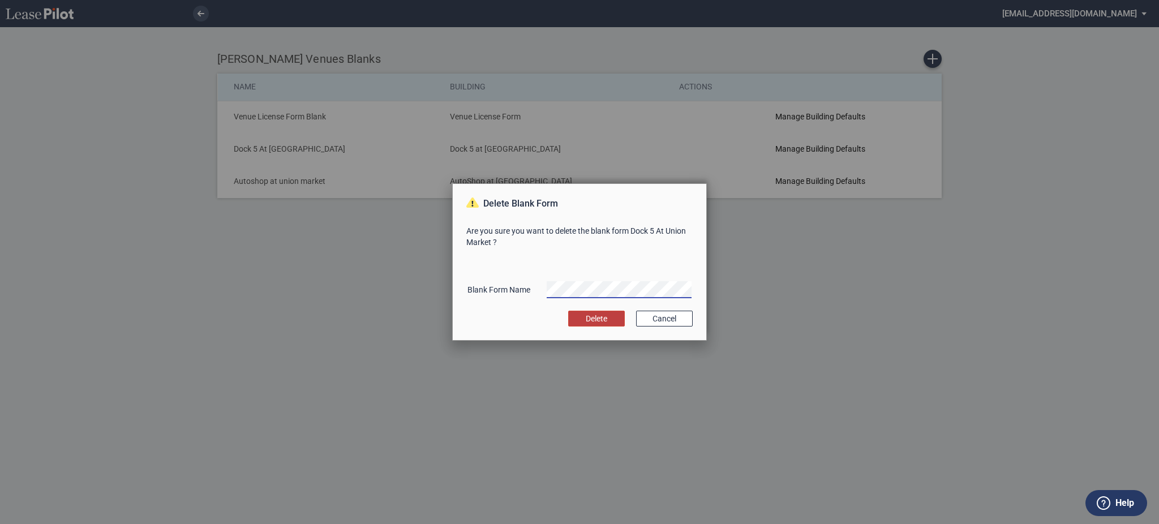
click at [603, 320] on button "Delete" at bounding box center [596, 319] width 57 height 16
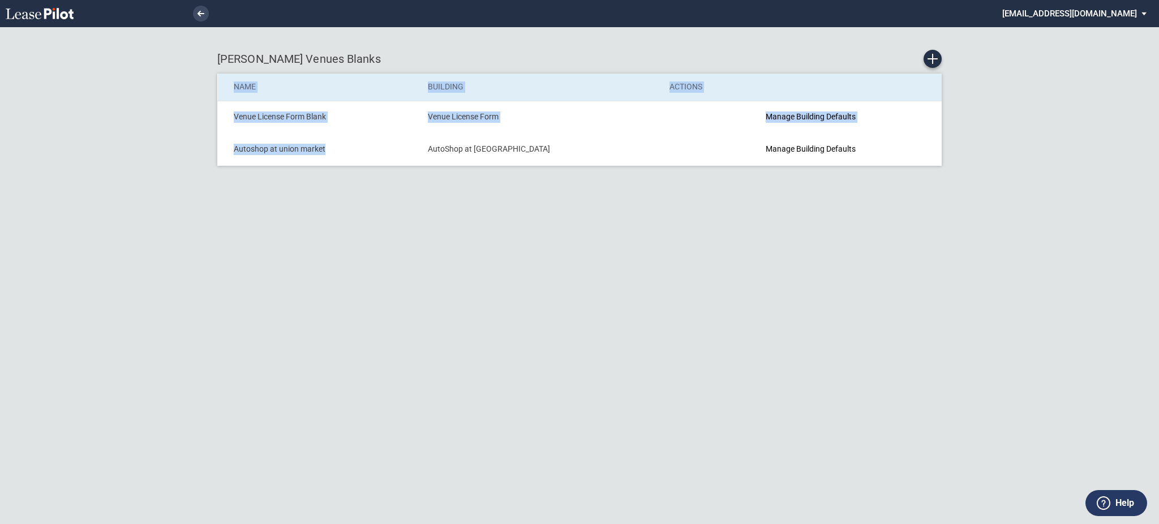
drag, startPoint x: 344, startPoint y: 148, endPoint x: 165, endPoint y: 155, distance: 179.0
click at [165, 155] on div "[PERSON_NAME] Venues Blanks Name Building Actions Venue License Form Blank Venu…" at bounding box center [579, 262] width 1159 height 524
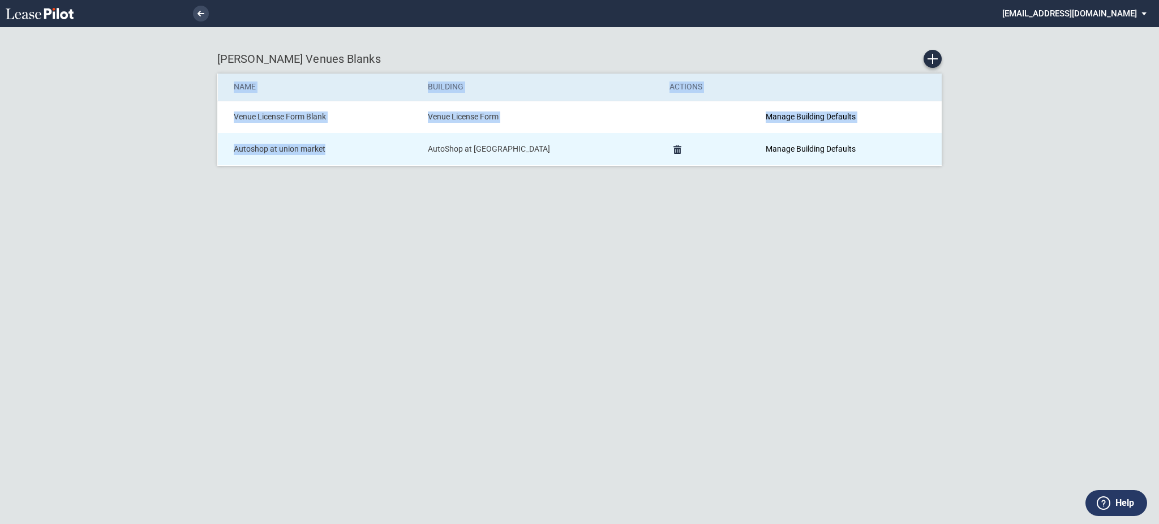
click at [248, 164] on td "Autoshop at union market" at bounding box center [319, 149] width 202 height 32
drag, startPoint x: 329, startPoint y: 149, endPoint x: 231, endPoint y: 161, distance: 98.7
click at [231, 161] on td "Autoshop at union market" at bounding box center [319, 149] width 202 height 32
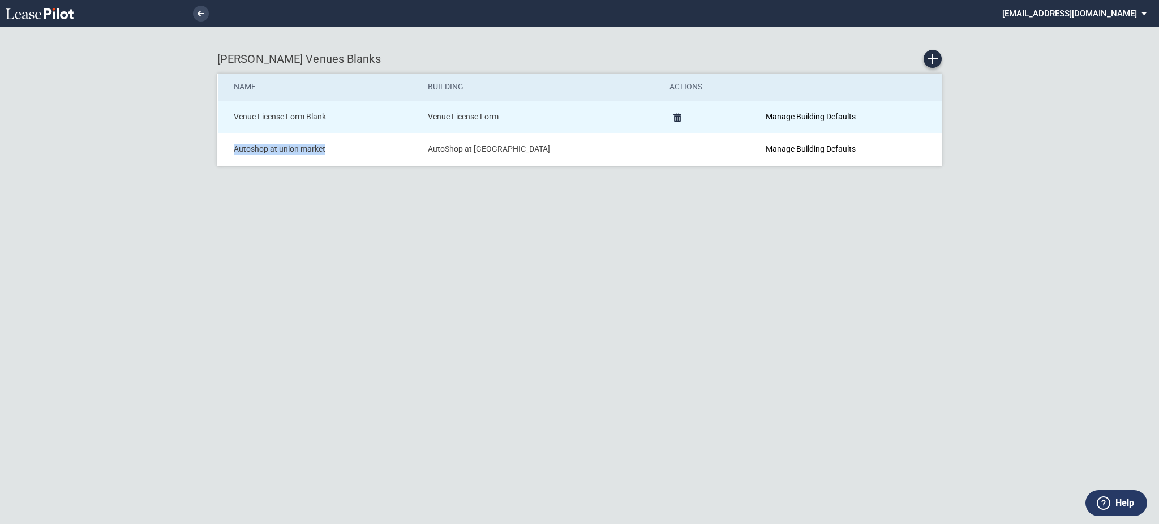
copy td "Autoshop at union market"
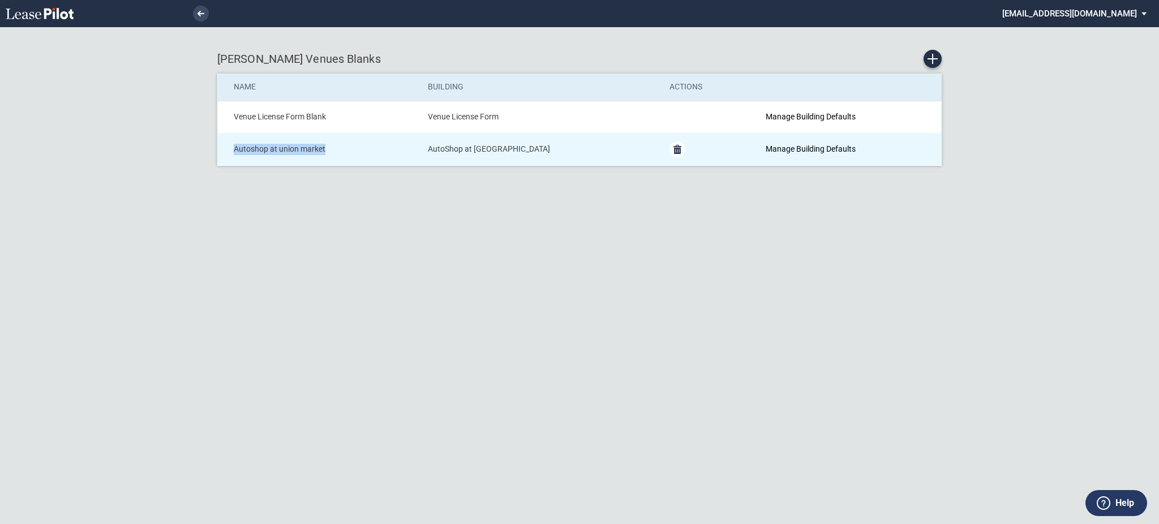
click at [671, 149] on md-icon "Delete Form" at bounding box center [678, 150] width 14 height 14
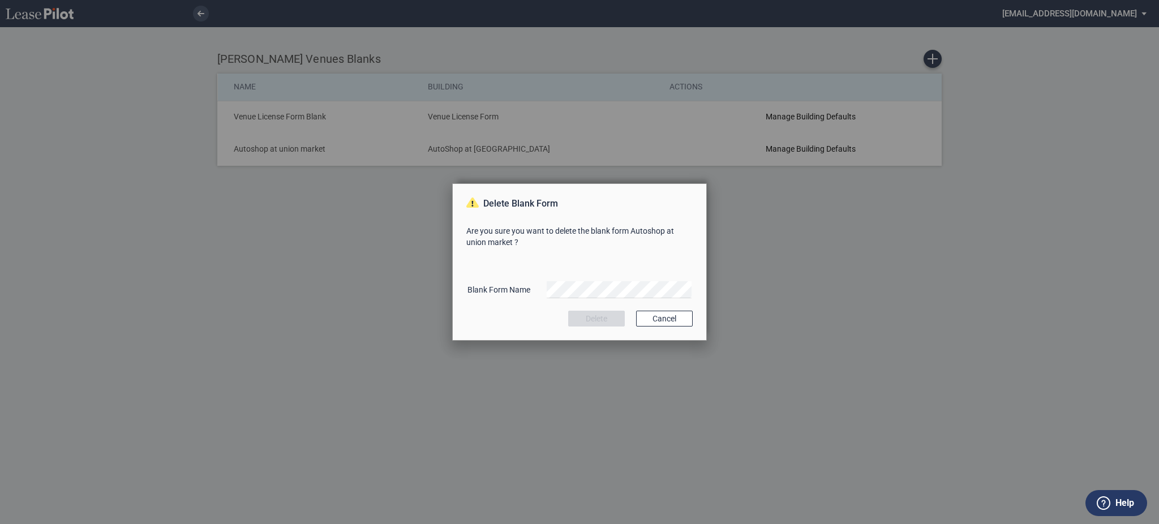
click at [579, 276] on div "Blank Form Name" at bounding box center [580, 290] width 226 height 30
click at [588, 320] on button "Delete" at bounding box center [596, 319] width 57 height 16
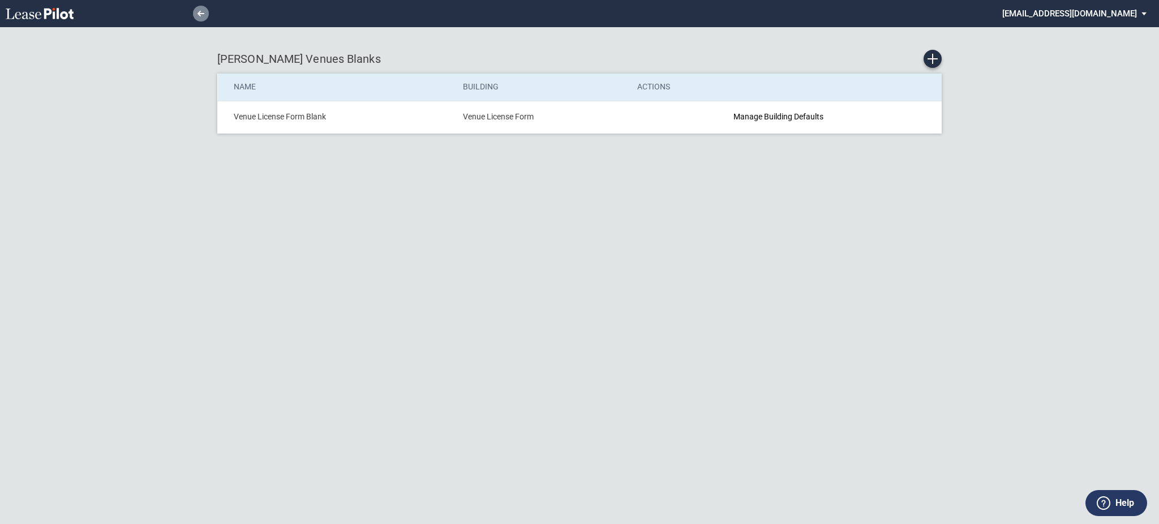
click at [202, 16] on icon at bounding box center [201, 14] width 7 height 6
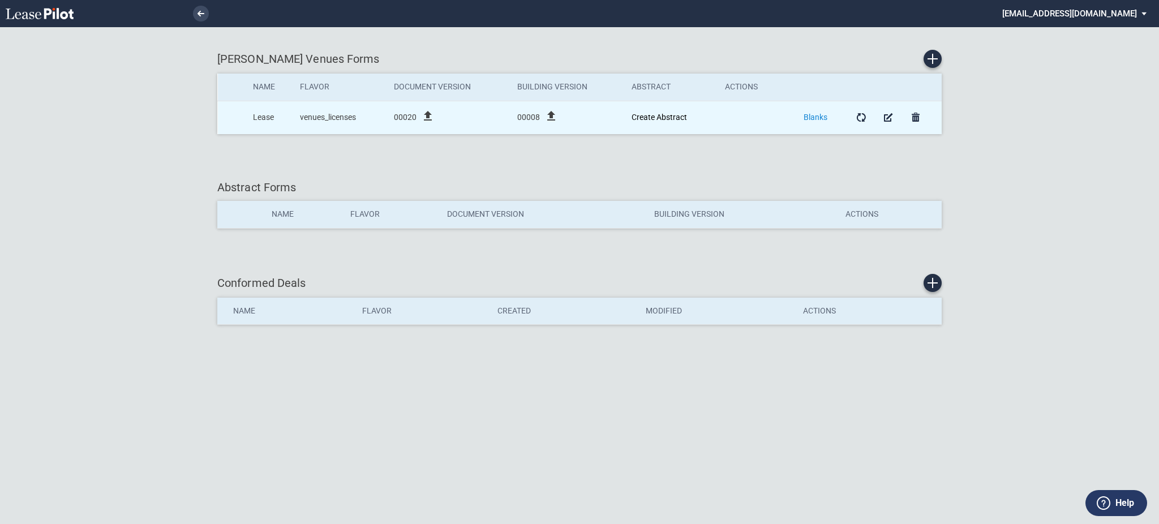
click at [810, 117] on link "Blanks" at bounding box center [816, 117] width 24 height 9
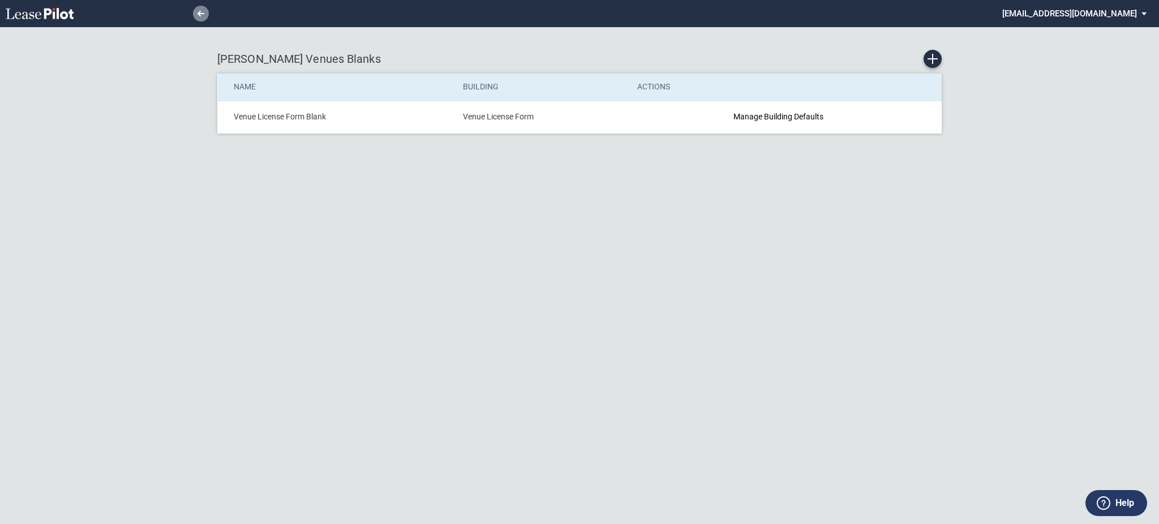
click at [198, 18] on link at bounding box center [201, 14] width 16 height 16
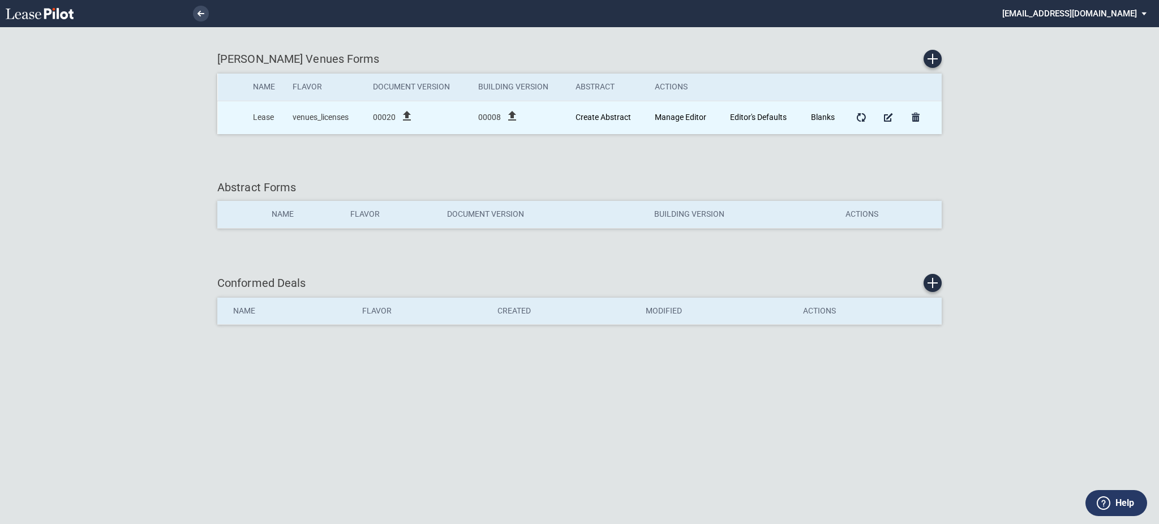
click at [405, 117] on icon "file_upload" at bounding box center [407, 116] width 14 height 14
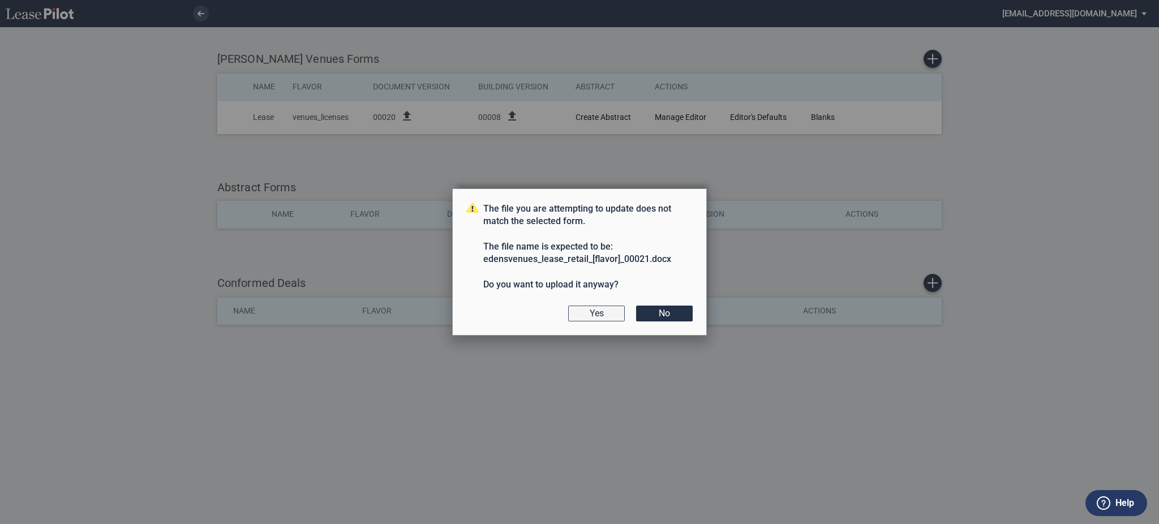
click at [579, 315] on button "Yes" at bounding box center [596, 314] width 57 height 16
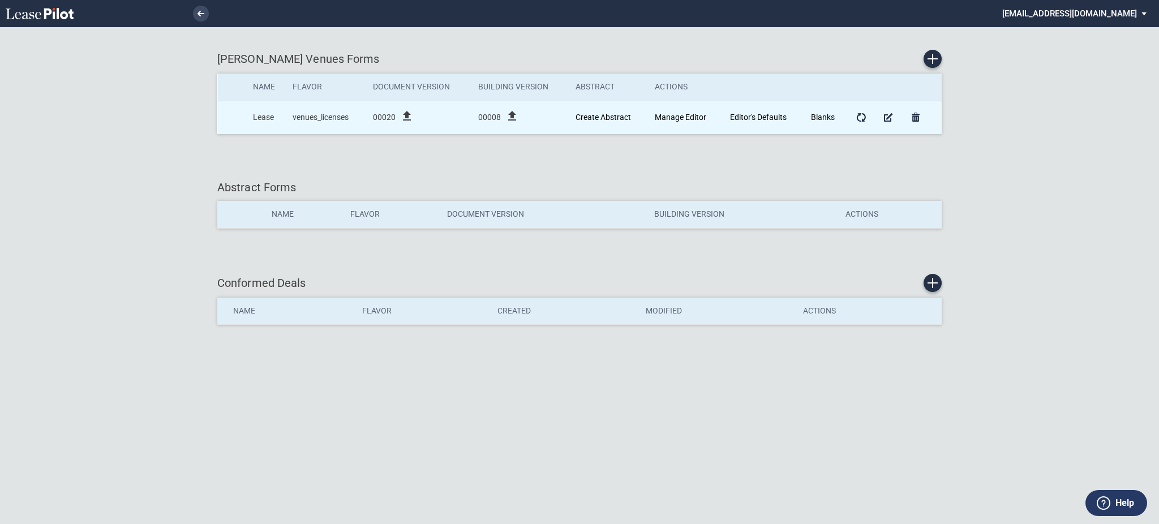
click at [405, 115] on icon "file_upload" at bounding box center [407, 116] width 14 height 14
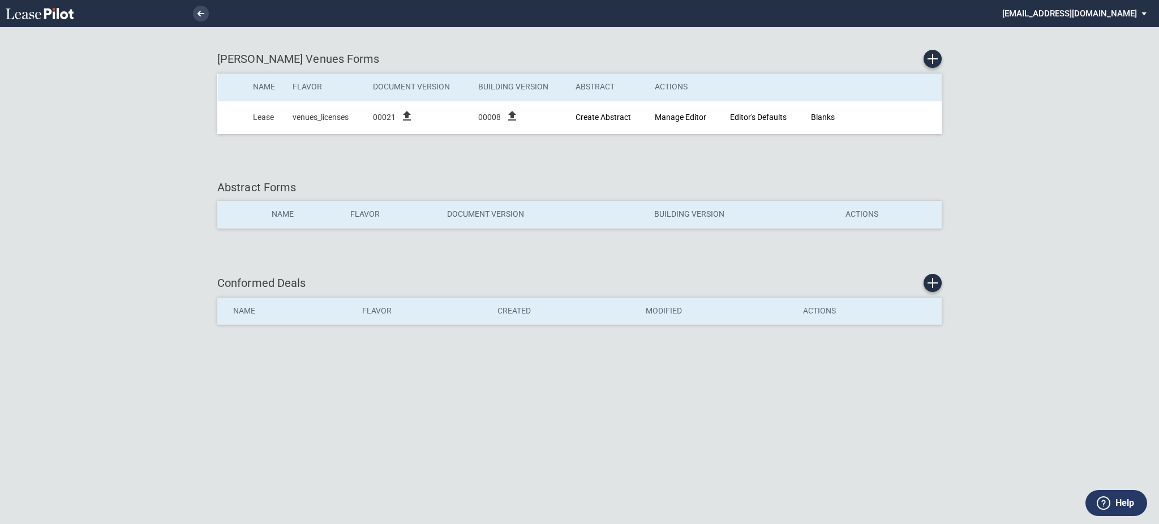
click at [1082, 16] on md-select "[EMAIL_ADDRESS][DOMAIN_NAME] Change Password 2-Factor Authentication Admin Area…" at bounding box center [1079, 12] width 155 height 25
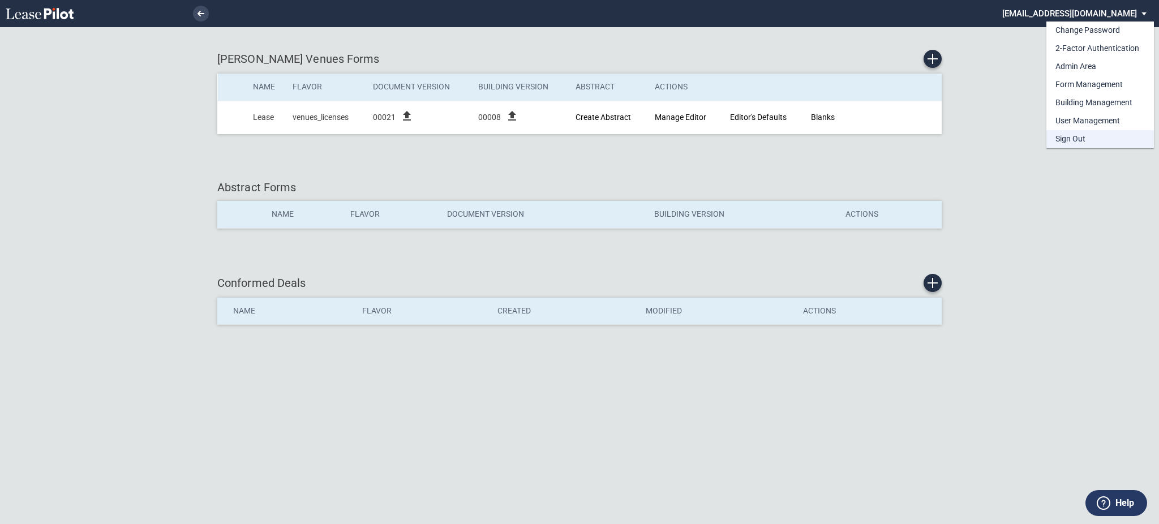
click at [1062, 137] on div "Sign Out" at bounding box center [1071, 139] width 30 height 11
